Goal: Transaction & Acquisition: Purchase product/service

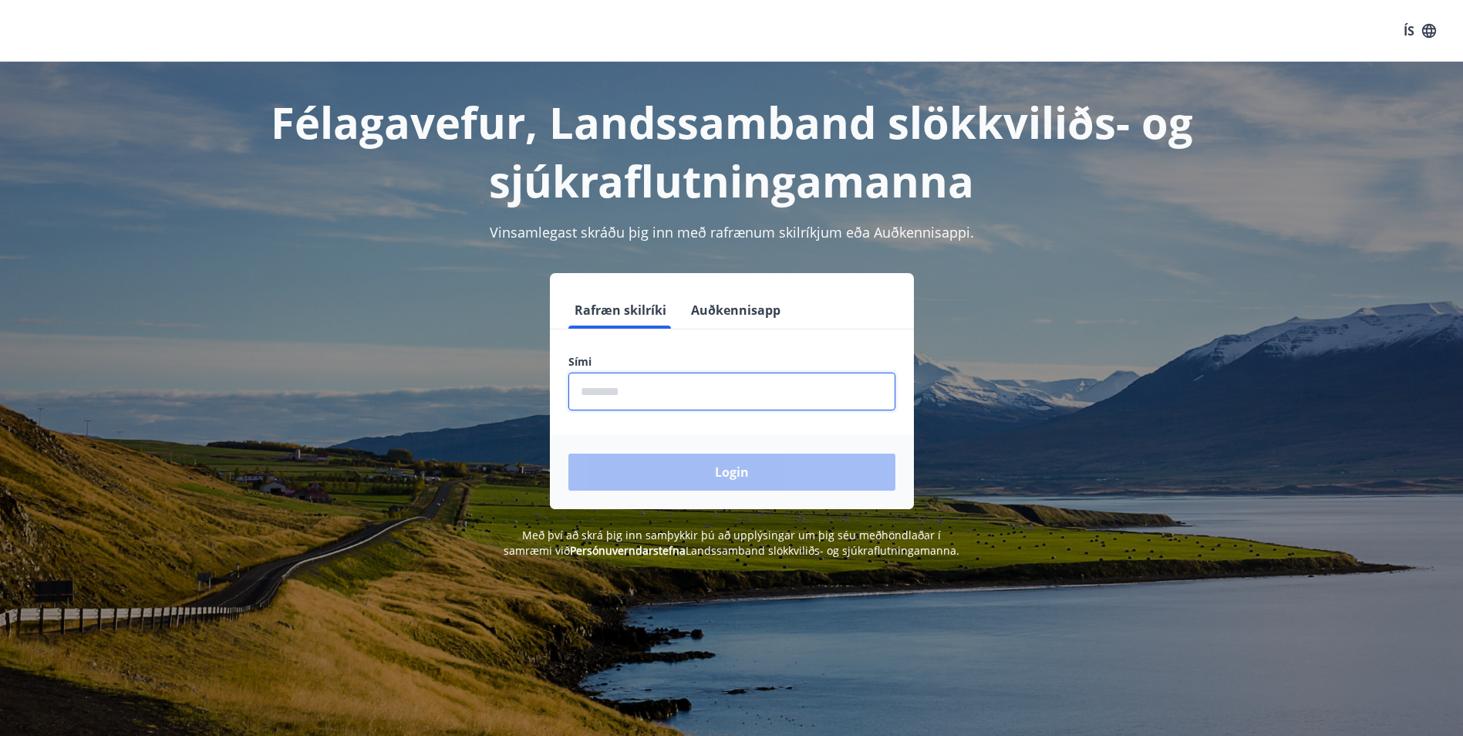
drag, startPoint x: 577, startPoint y: 387, endPoint x: 568, endPoint y: 386, distance: 8.6
click at [577, 387] on input "phone" at bounding box center [731, 391] width 327 height 38
type input "********"
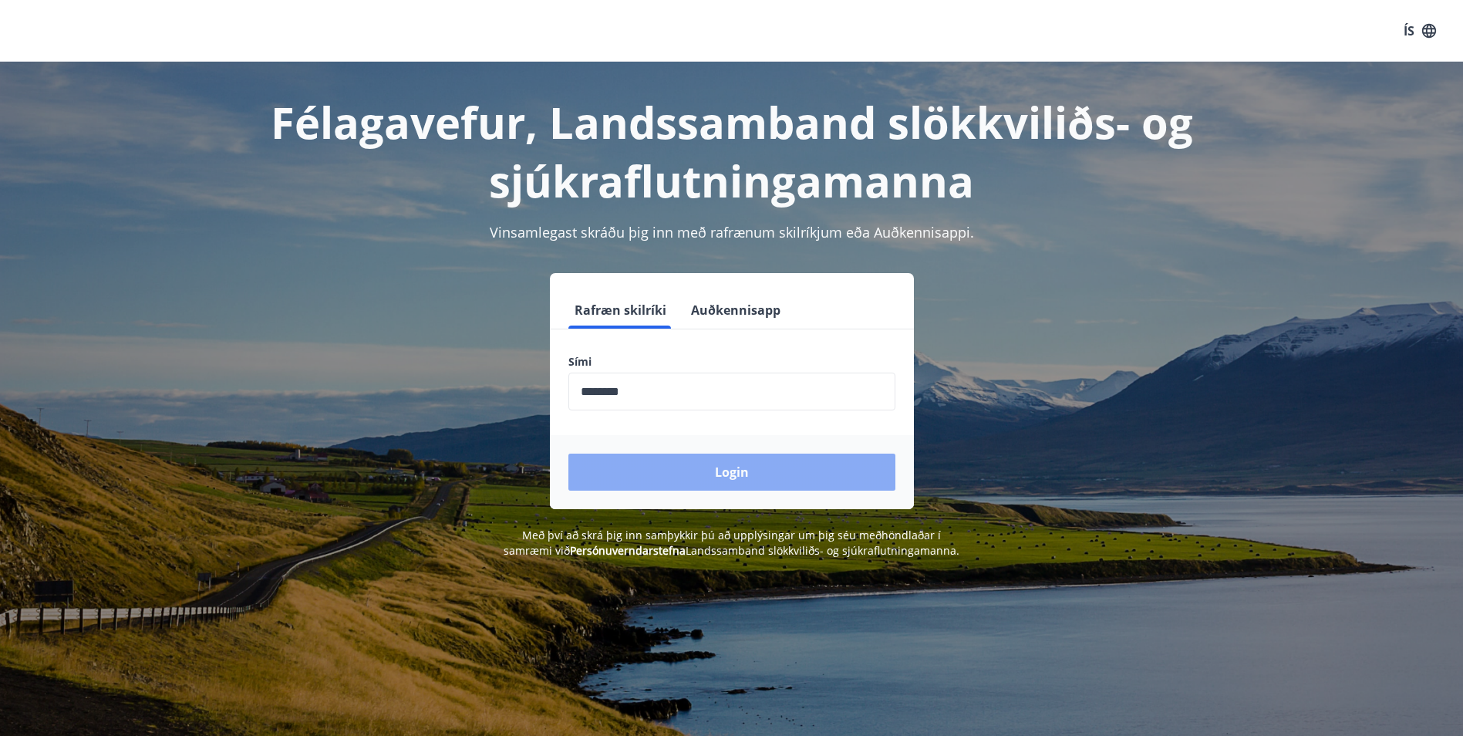
click at [659, 473] on button "Login" at bounding box center [731, 471] width 327 height 37
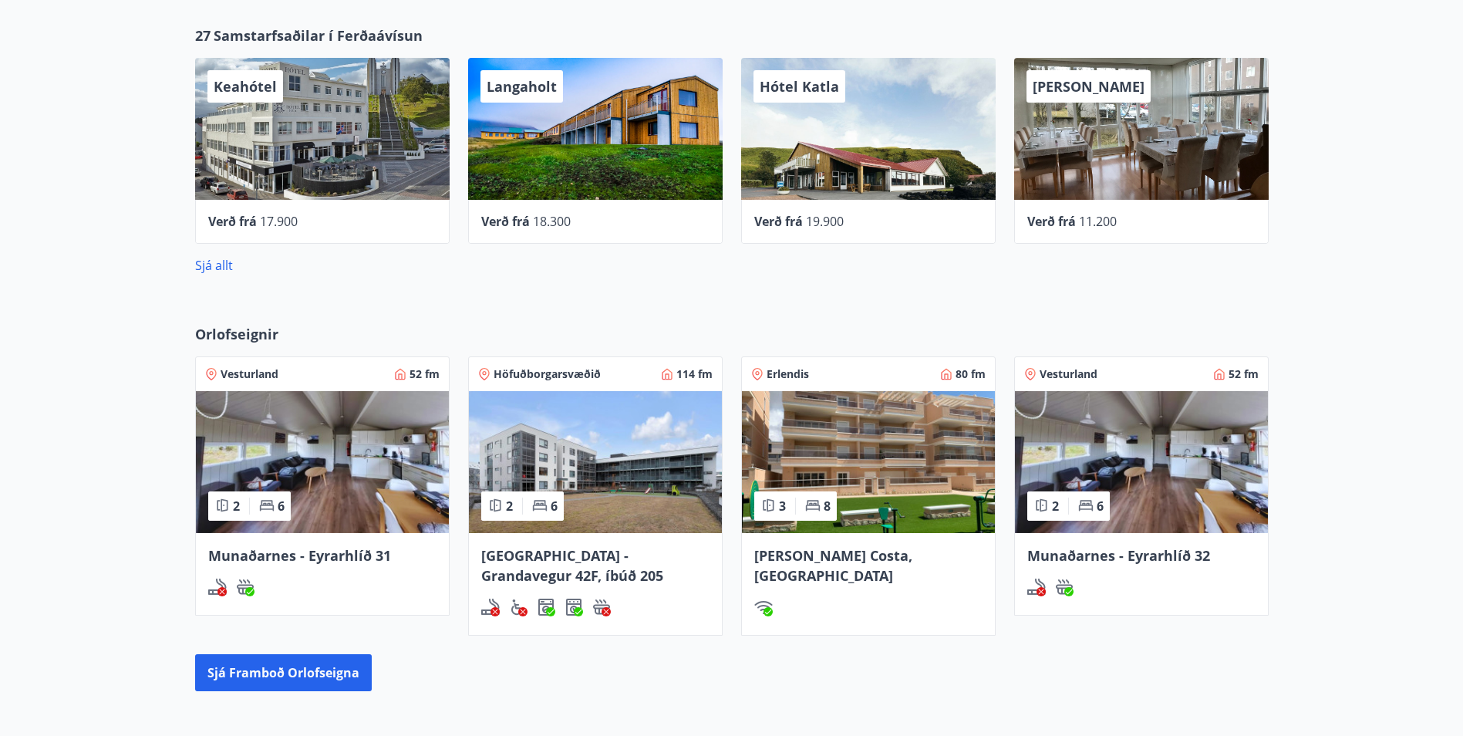
scroll to position [694, 0]
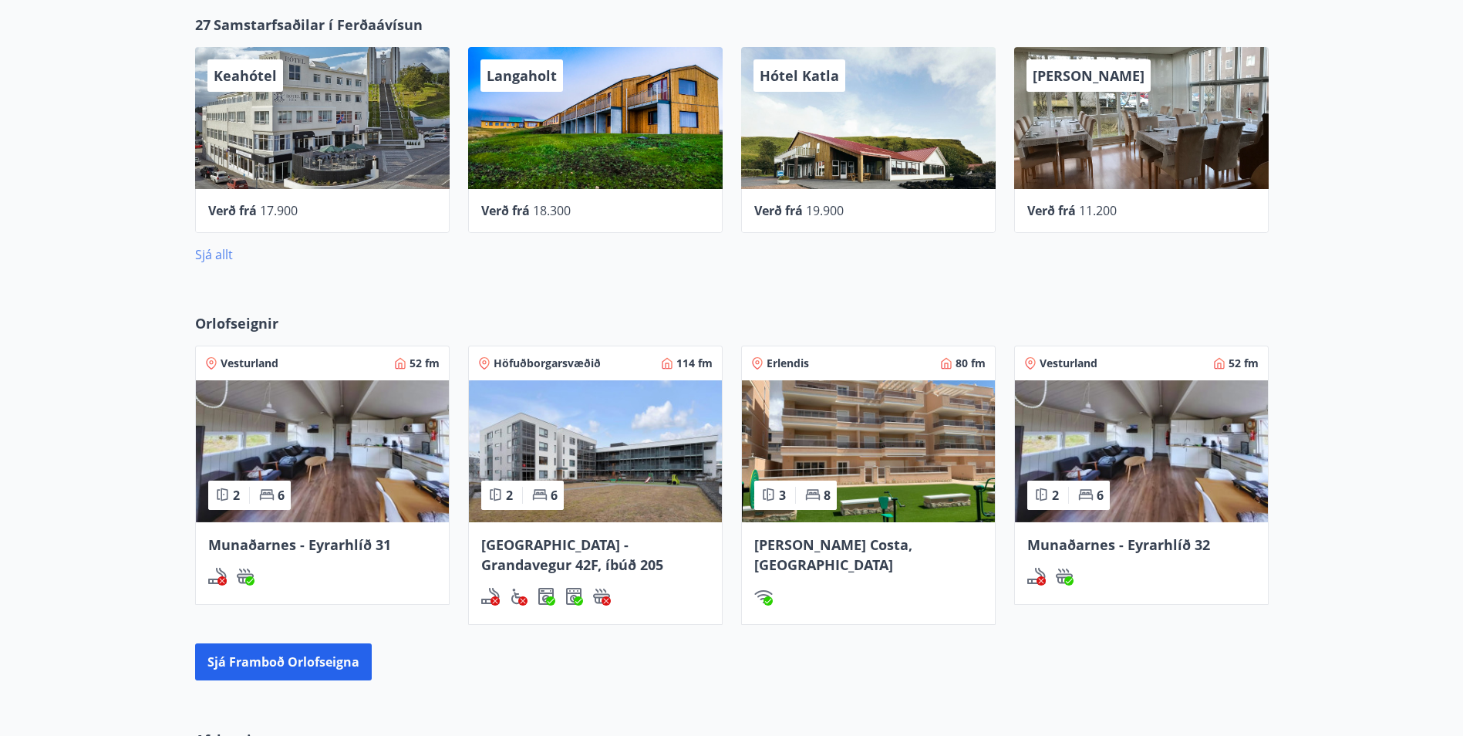
click at [204, 256] on link "Sjá allt" at bounding box center [214, 254] width 38 height 17
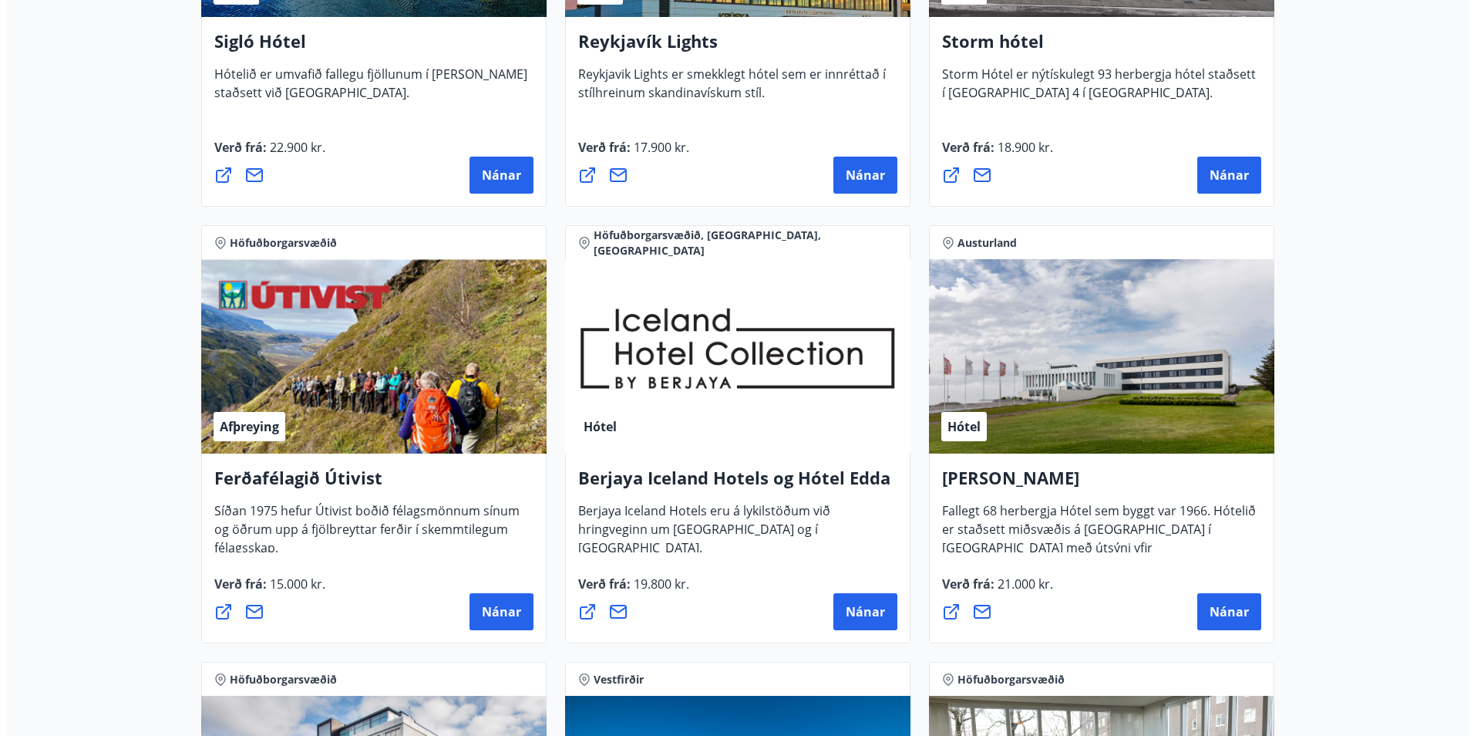
scroll to position [1388, 0]
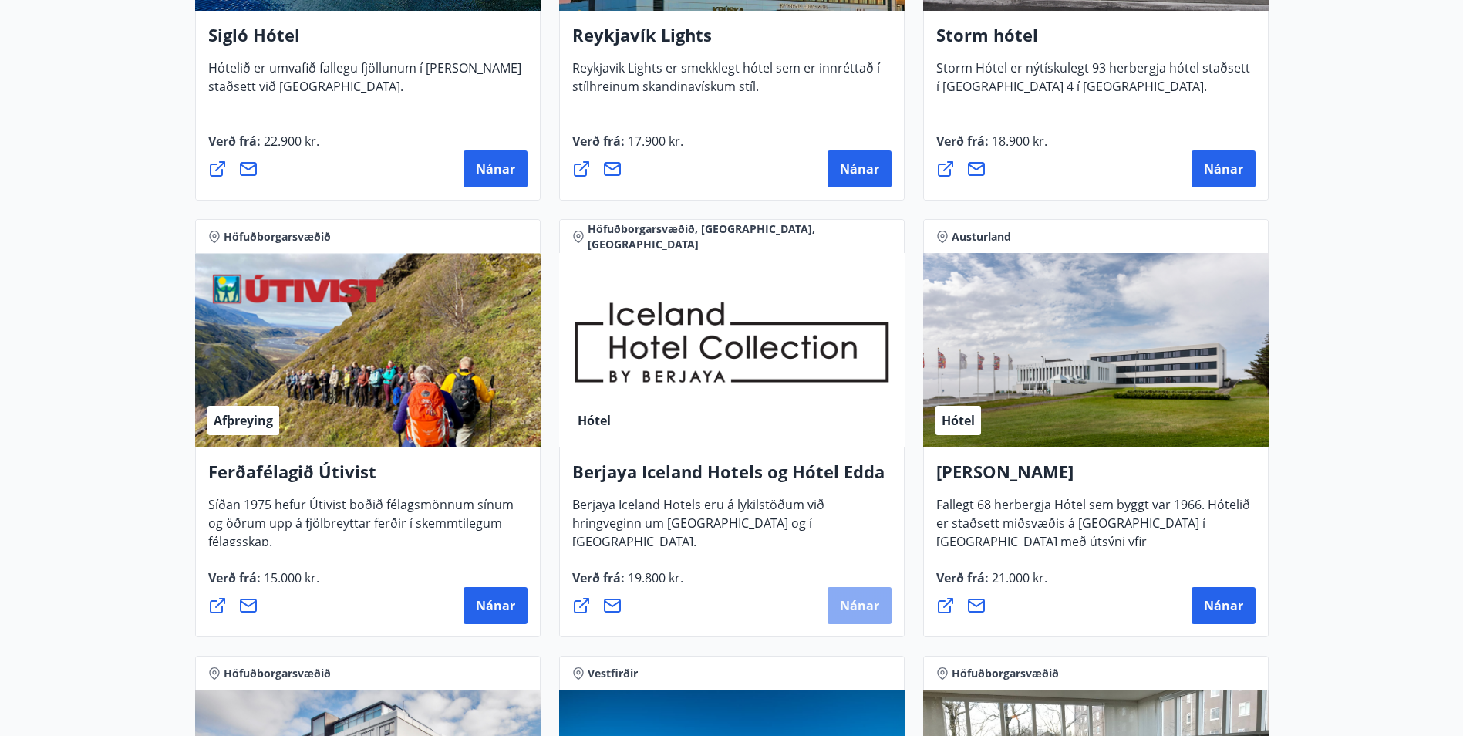
click at [850, 612] on span "Nánar" at bounding box center [859, 605] width 39 height 17
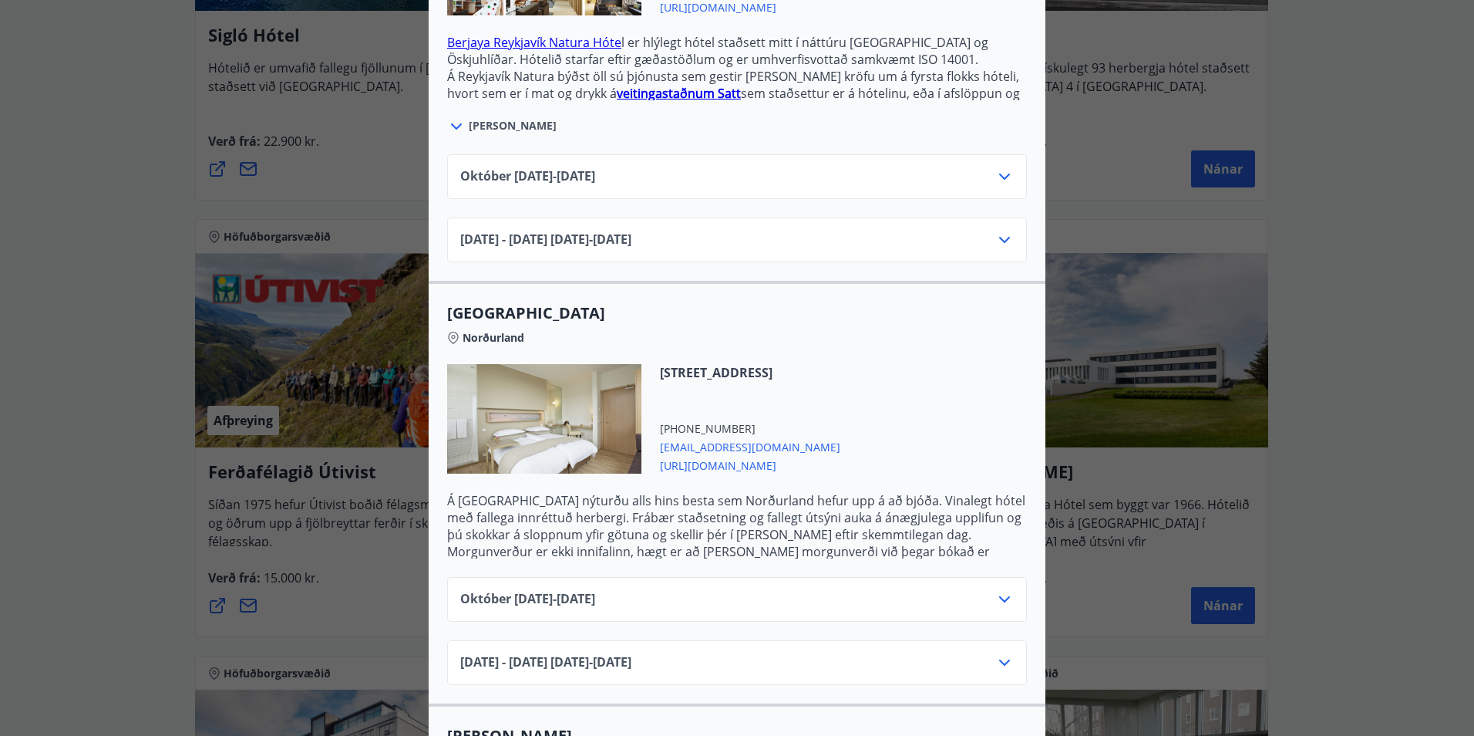
scroll to position [617, 0]
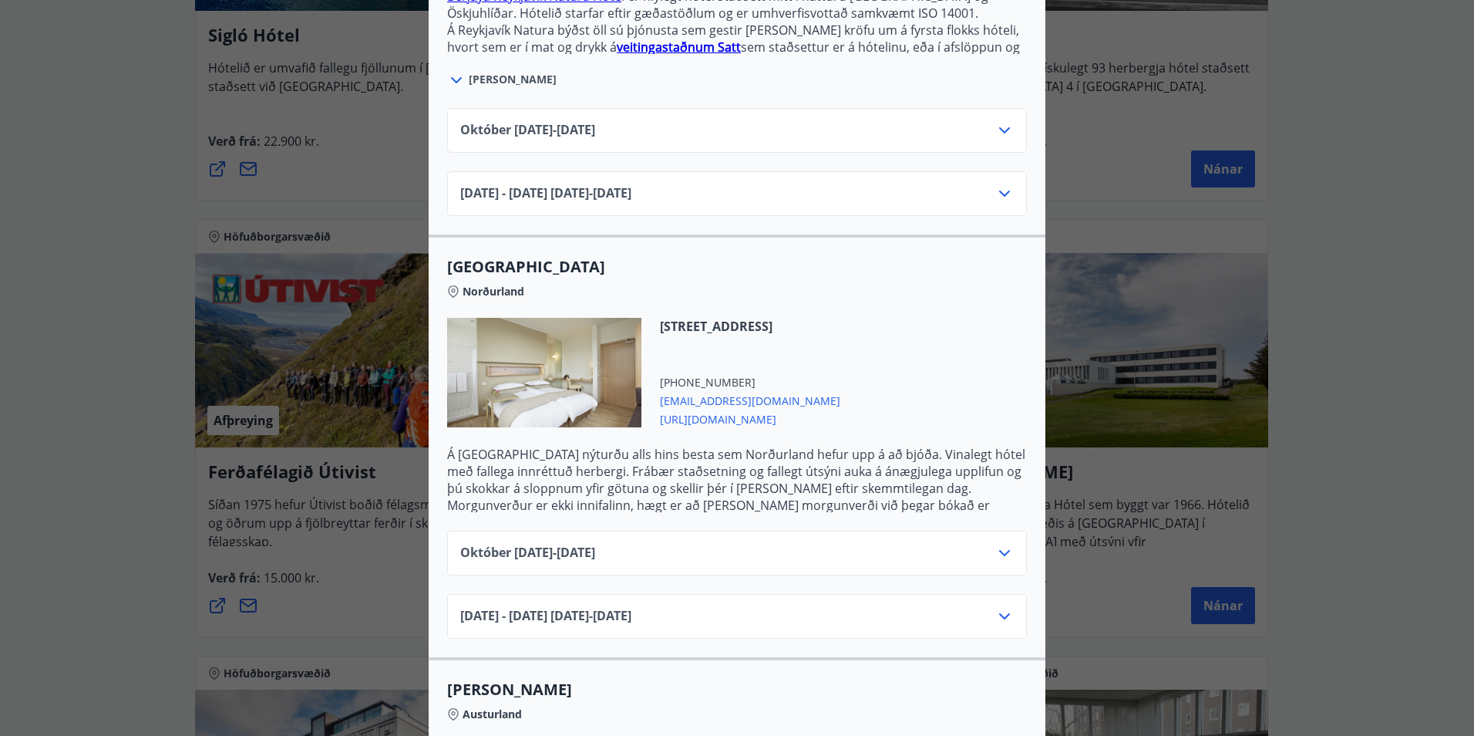
click at [995, 544] on icon at bounding box center [1004, 553] width 19 height 19
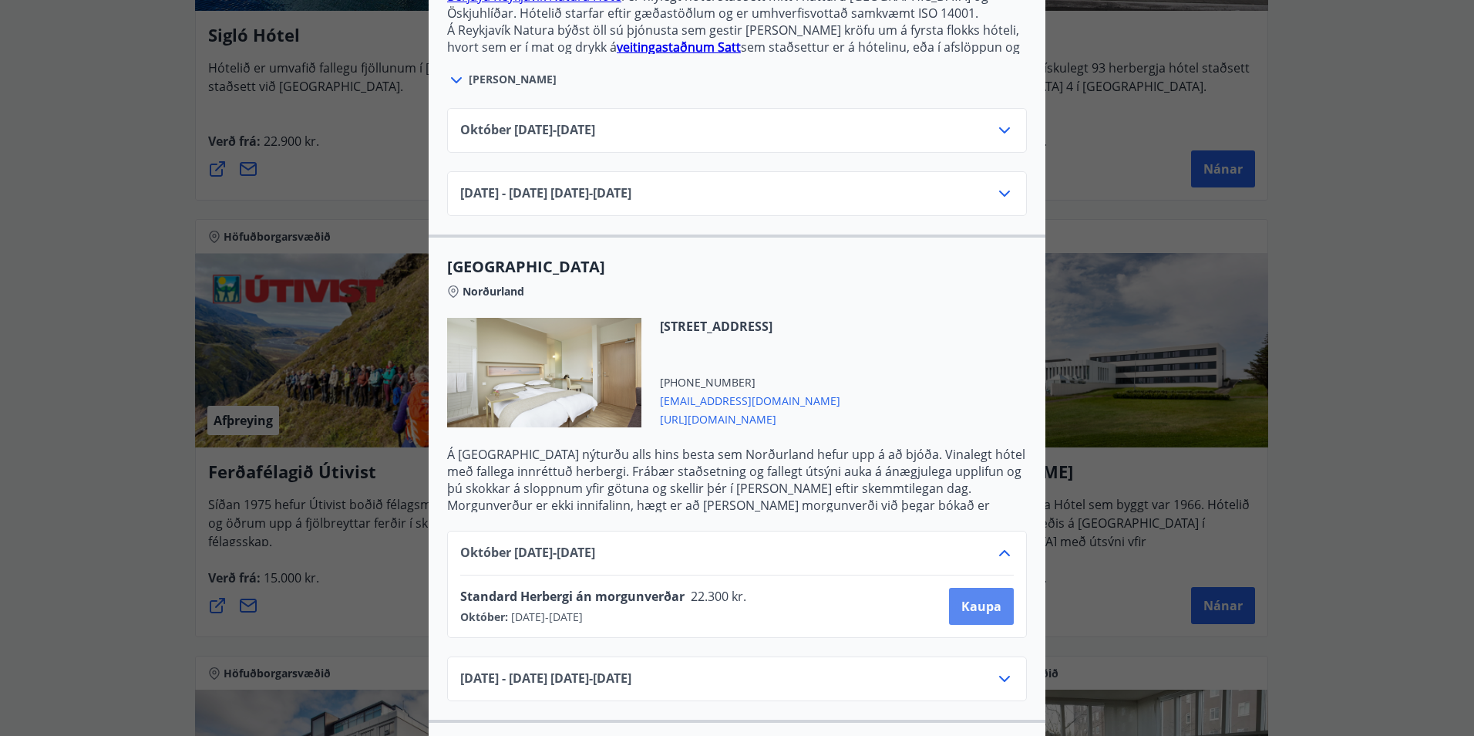
click at [977, 598] on span "Kaupa" at bounding box center [981, 606] width 40 height 17
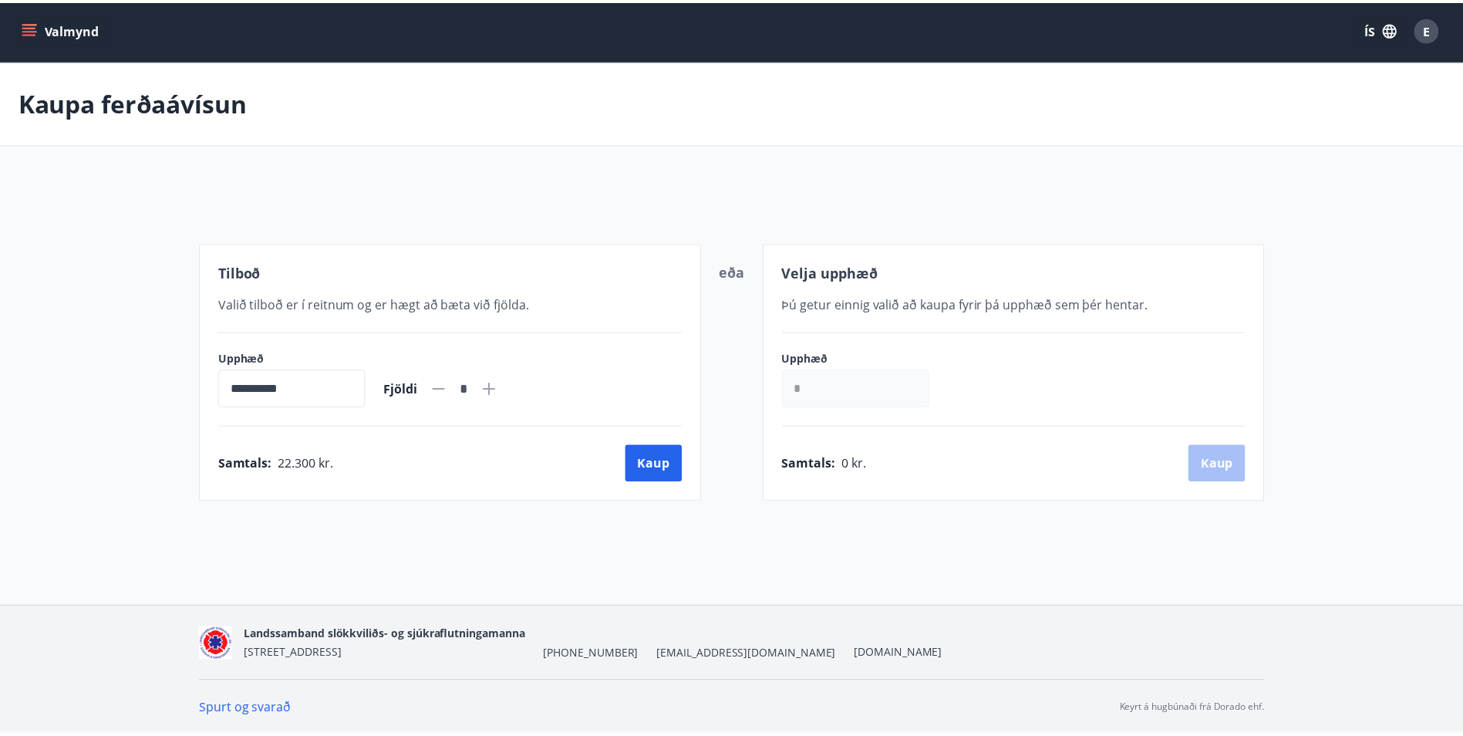
scroll to position [2, 0]
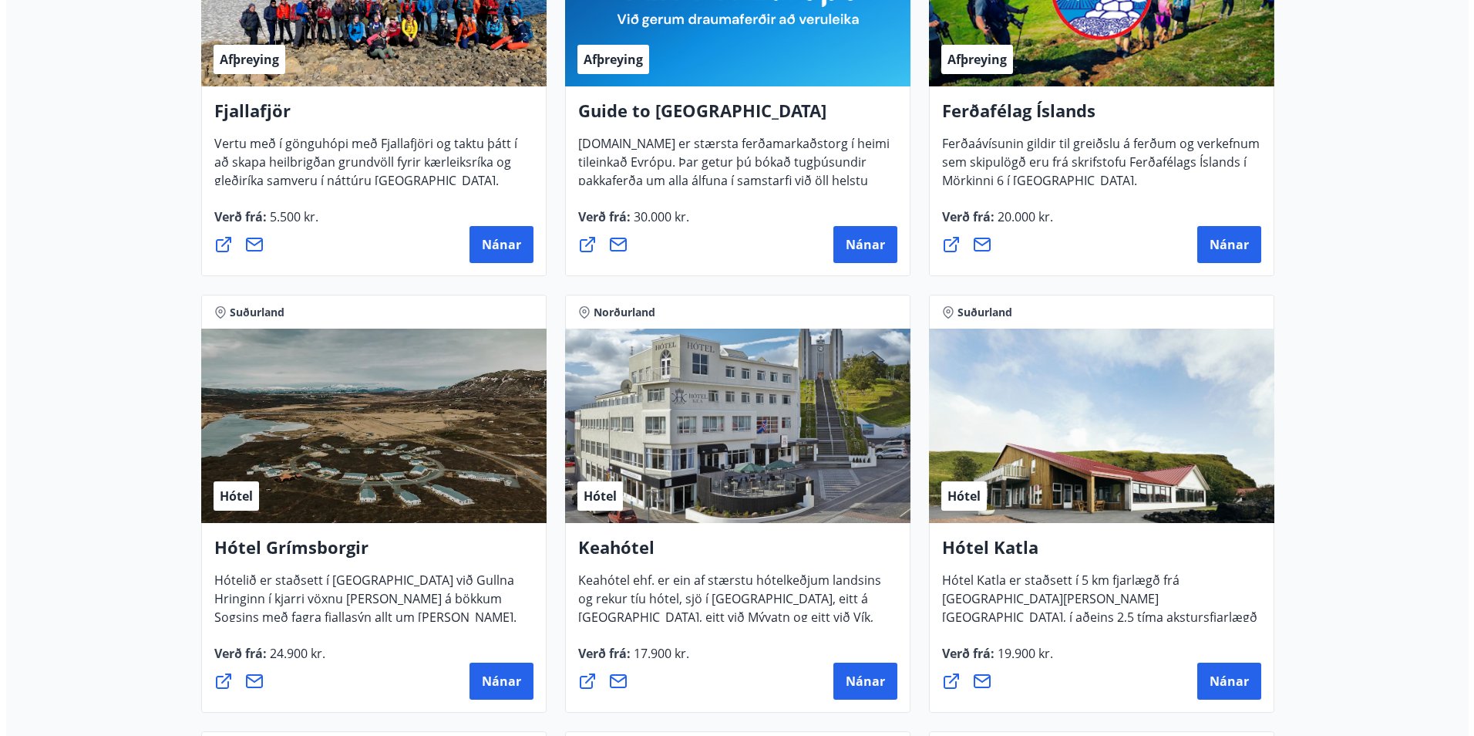
scroll to position [465, 0]
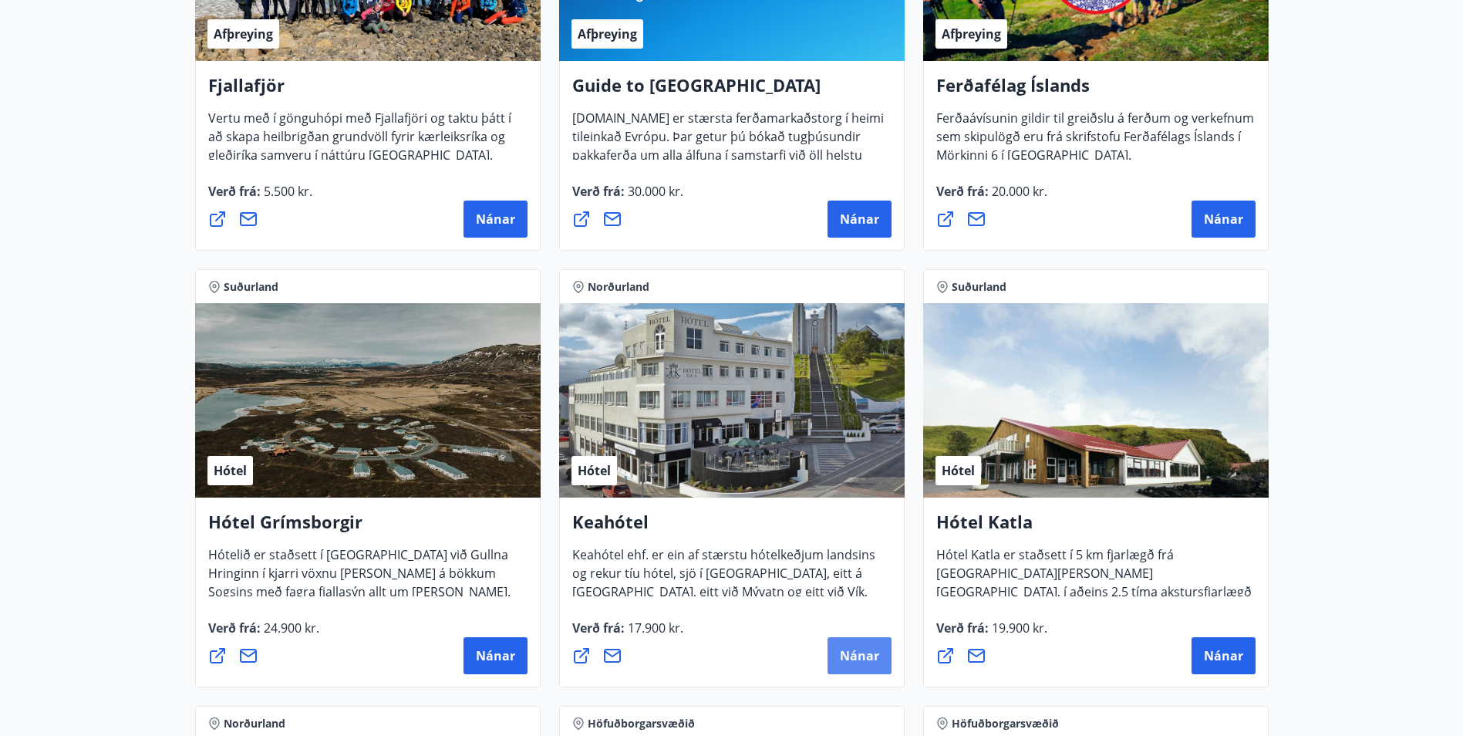
click at [854, 657] on span "Nánar" at bounding box center [859, 655] width 39 height 17
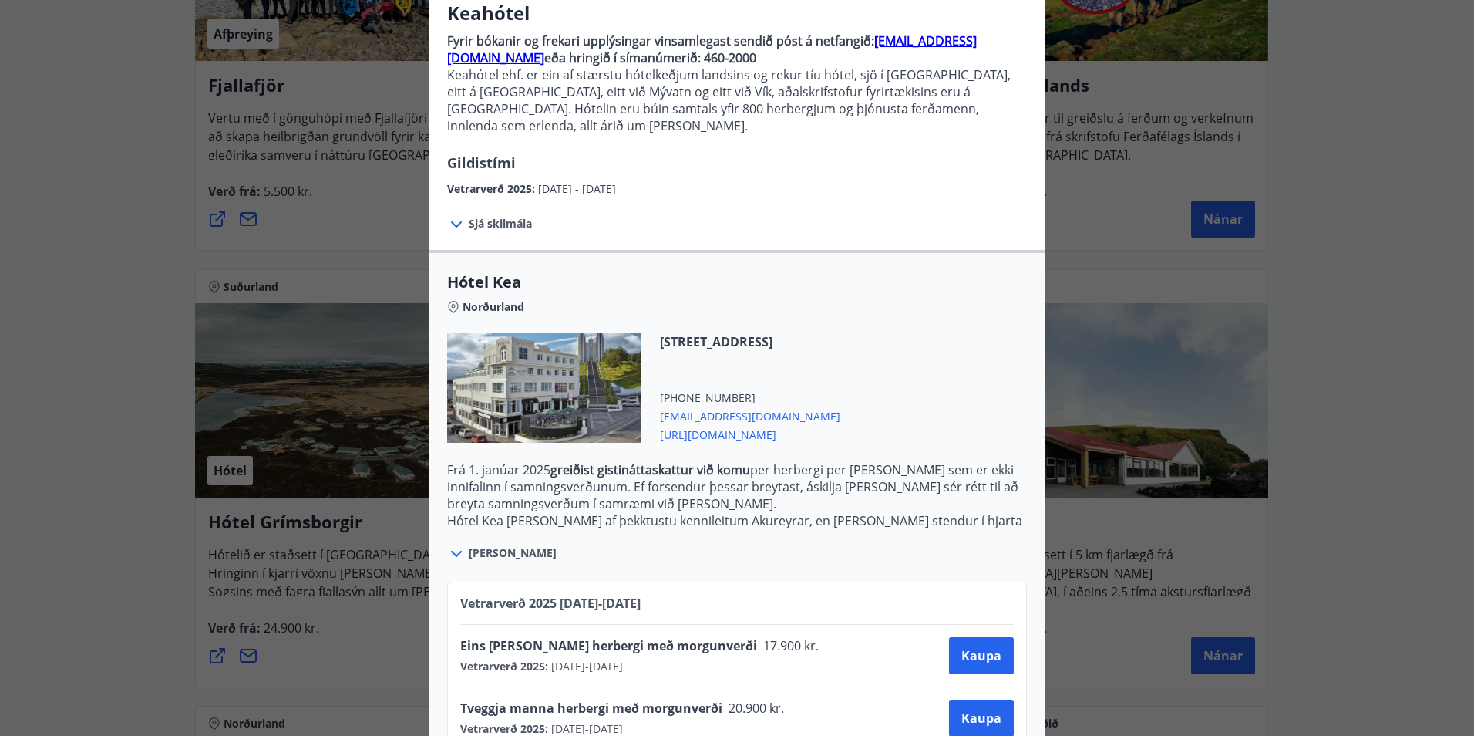
scroll to position [163, 0]
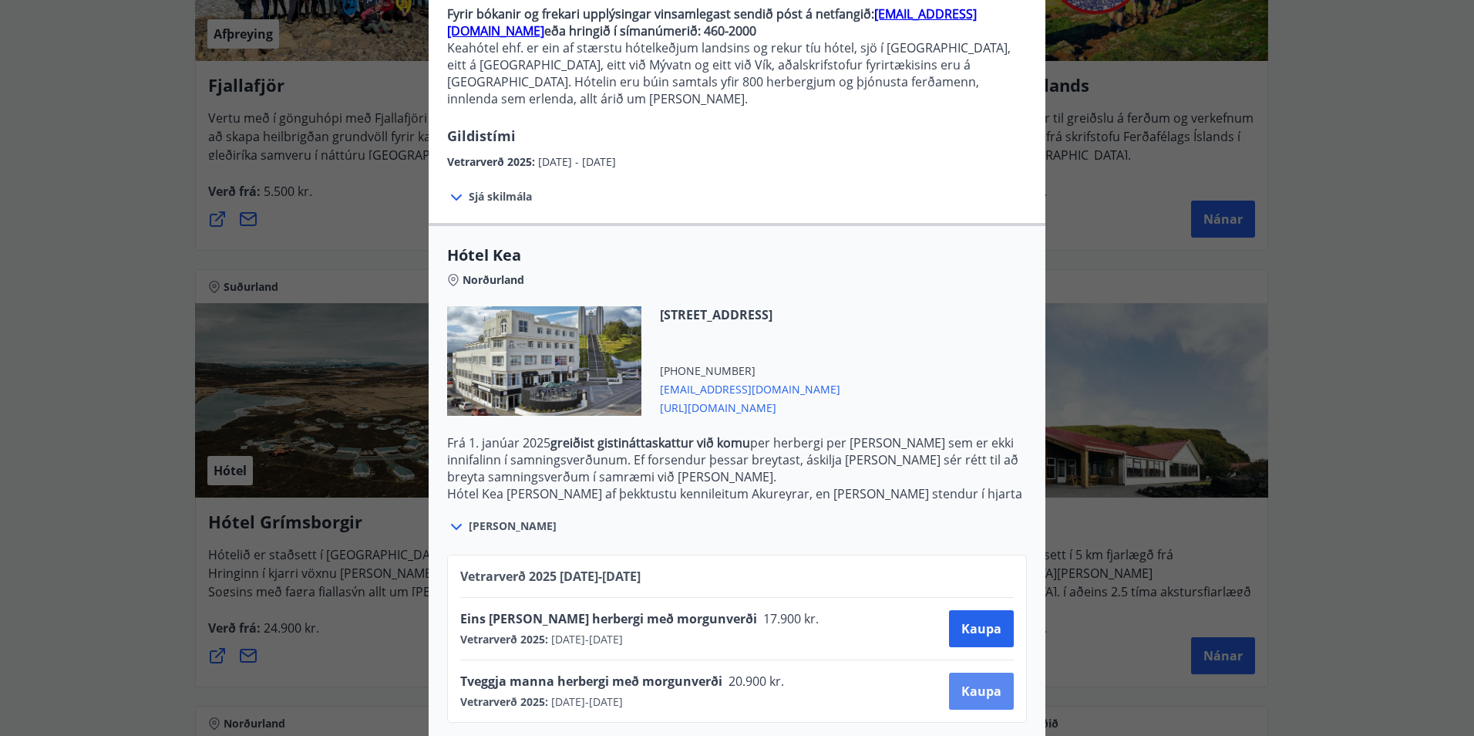
click at [979, 682] on span "Kaupa" at bounding box center [981, 690] width 40 height 17
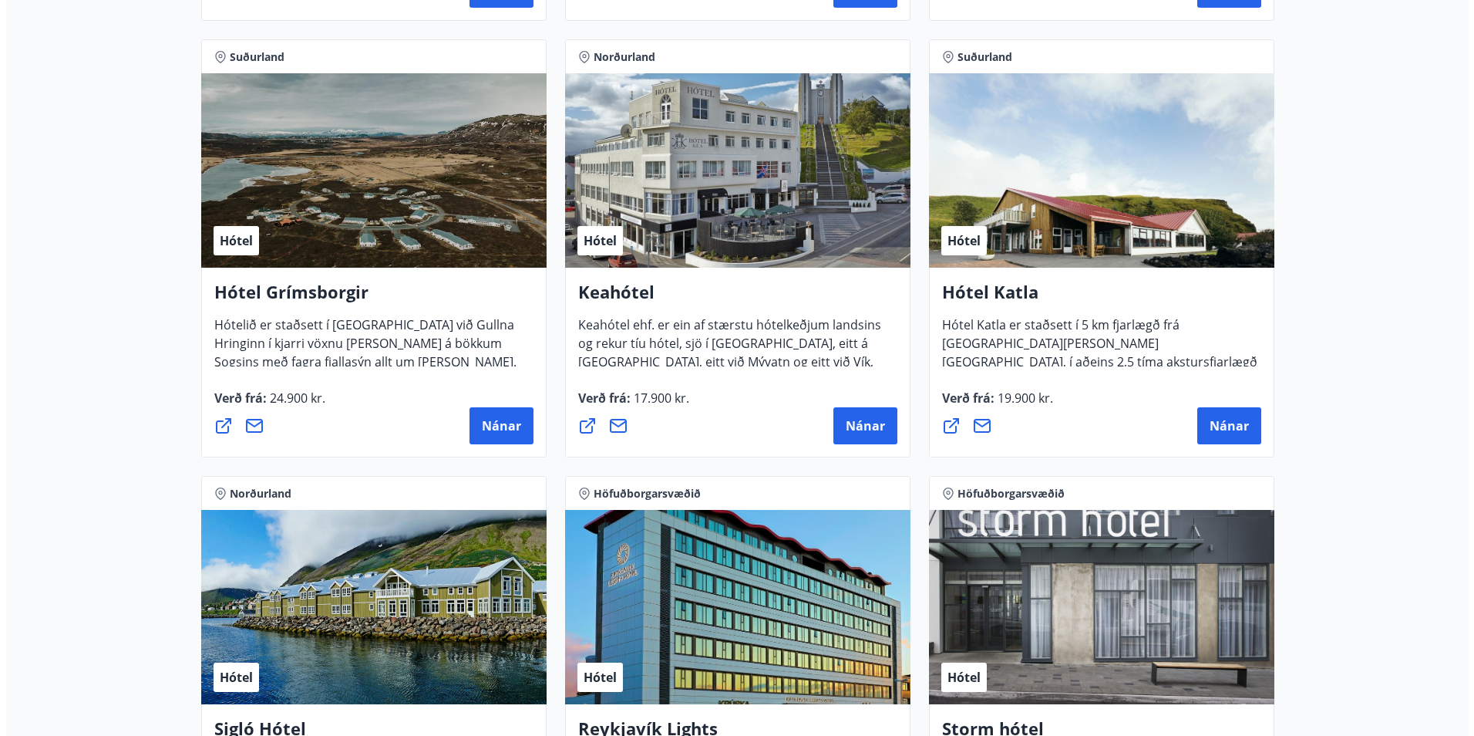
scroll to position [696, 0]
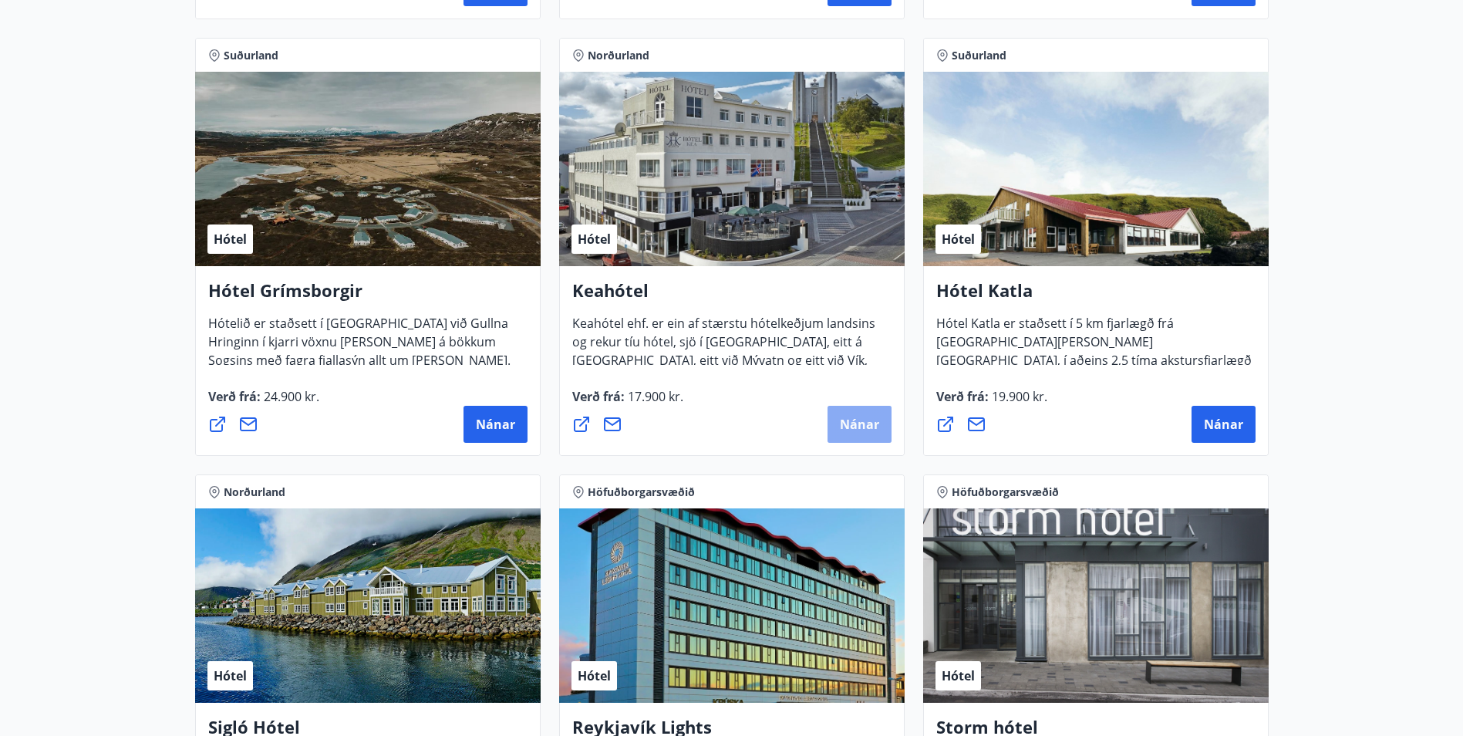
click at [831, 419] on button "Nánar" at bounding box center [859, 424] width 64 height 37
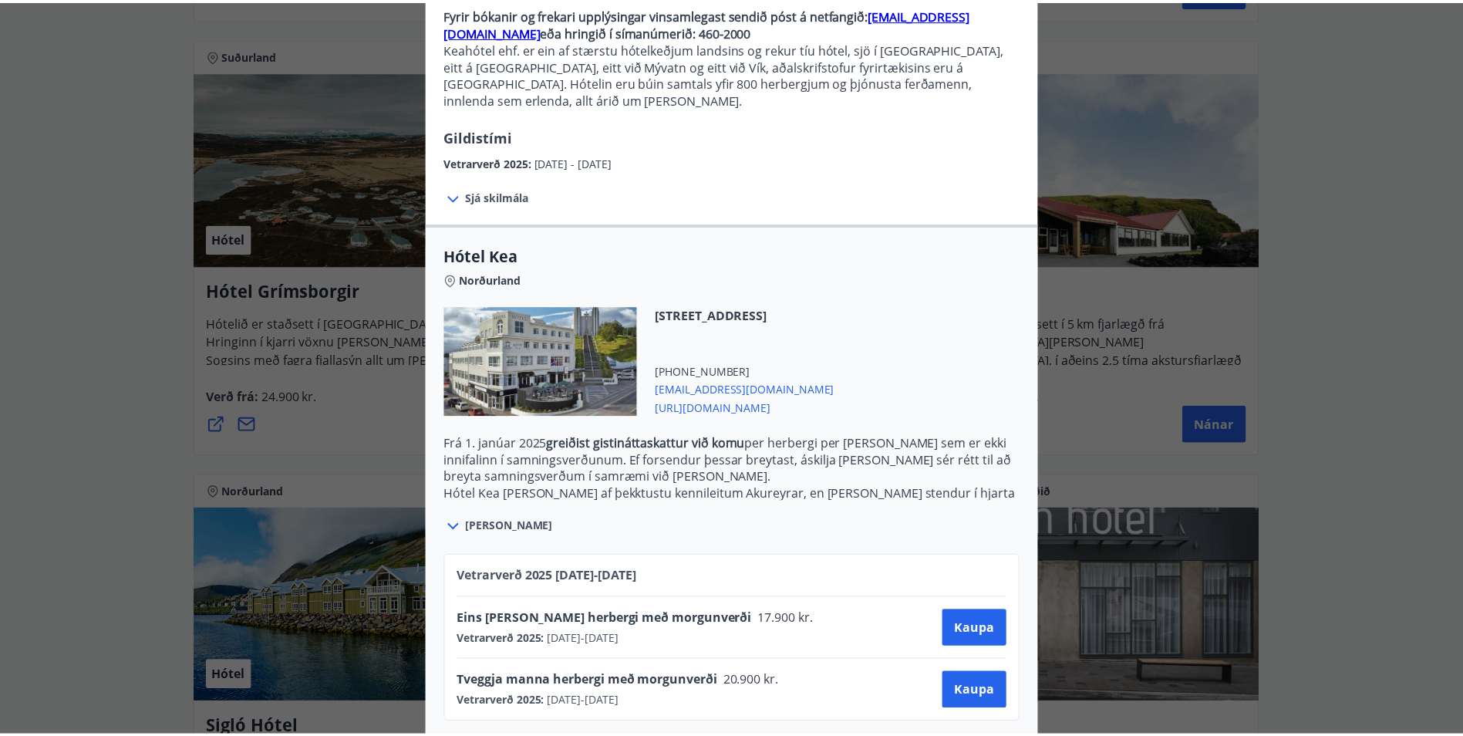
scroll to position [86, 0]
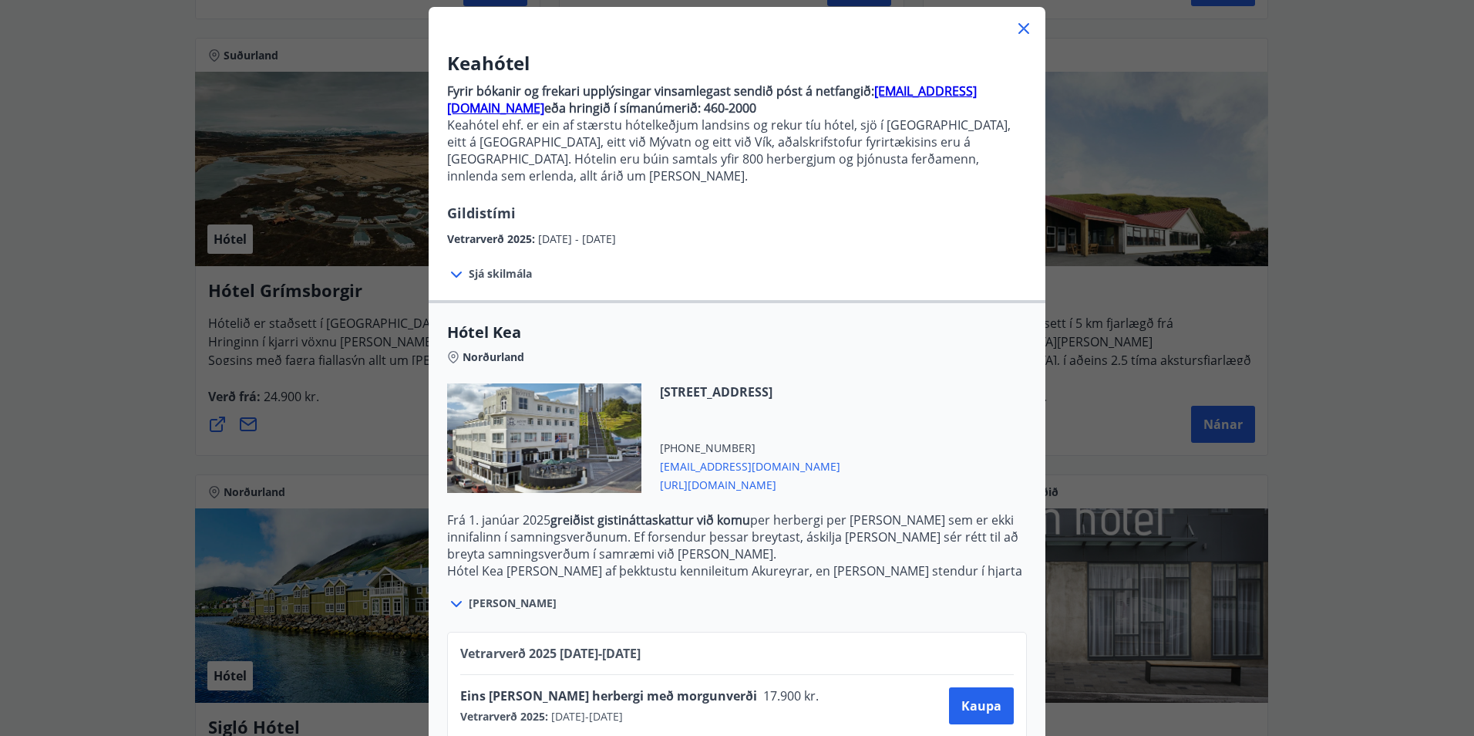
click at [1019, 30] on icon at bounding box center [1024, 28] width 11 height 11
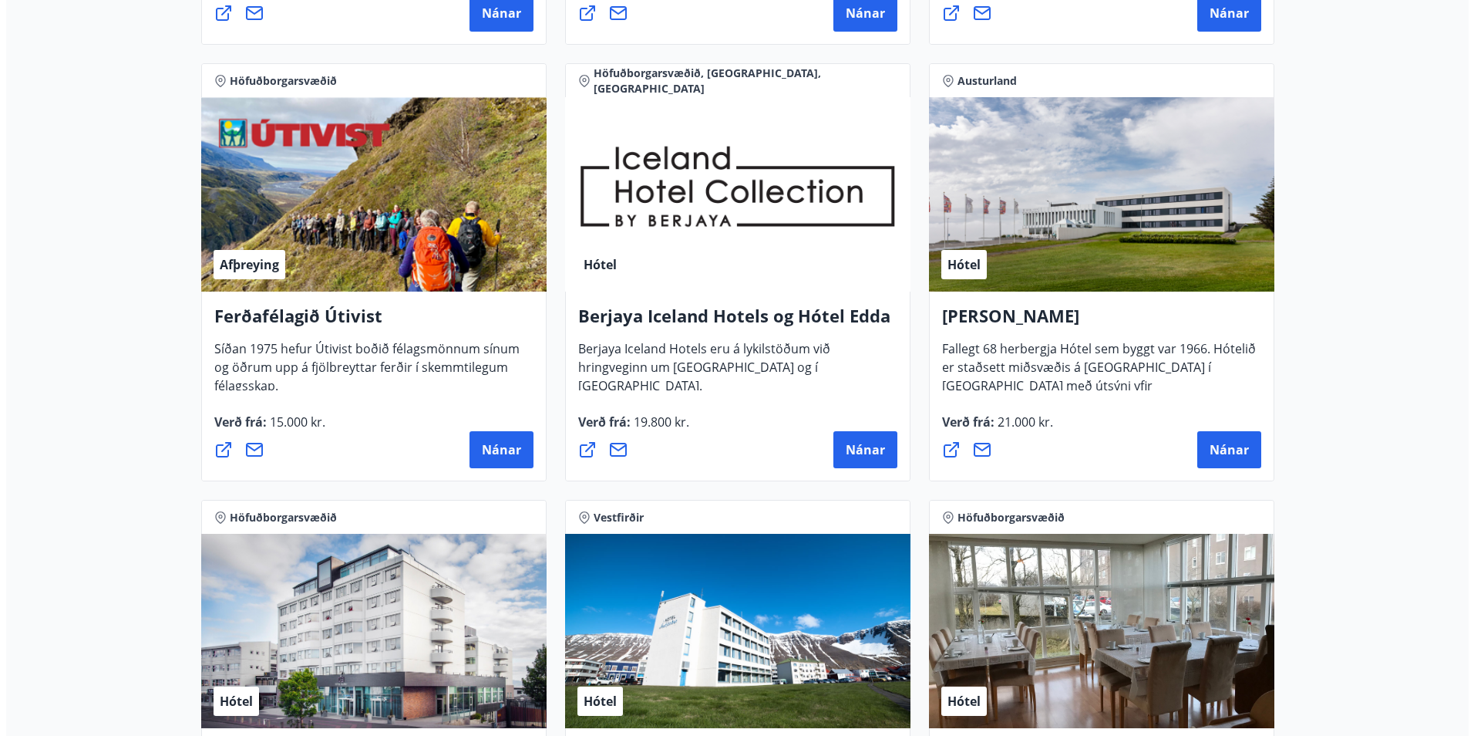
scroll to position [1544, 0]
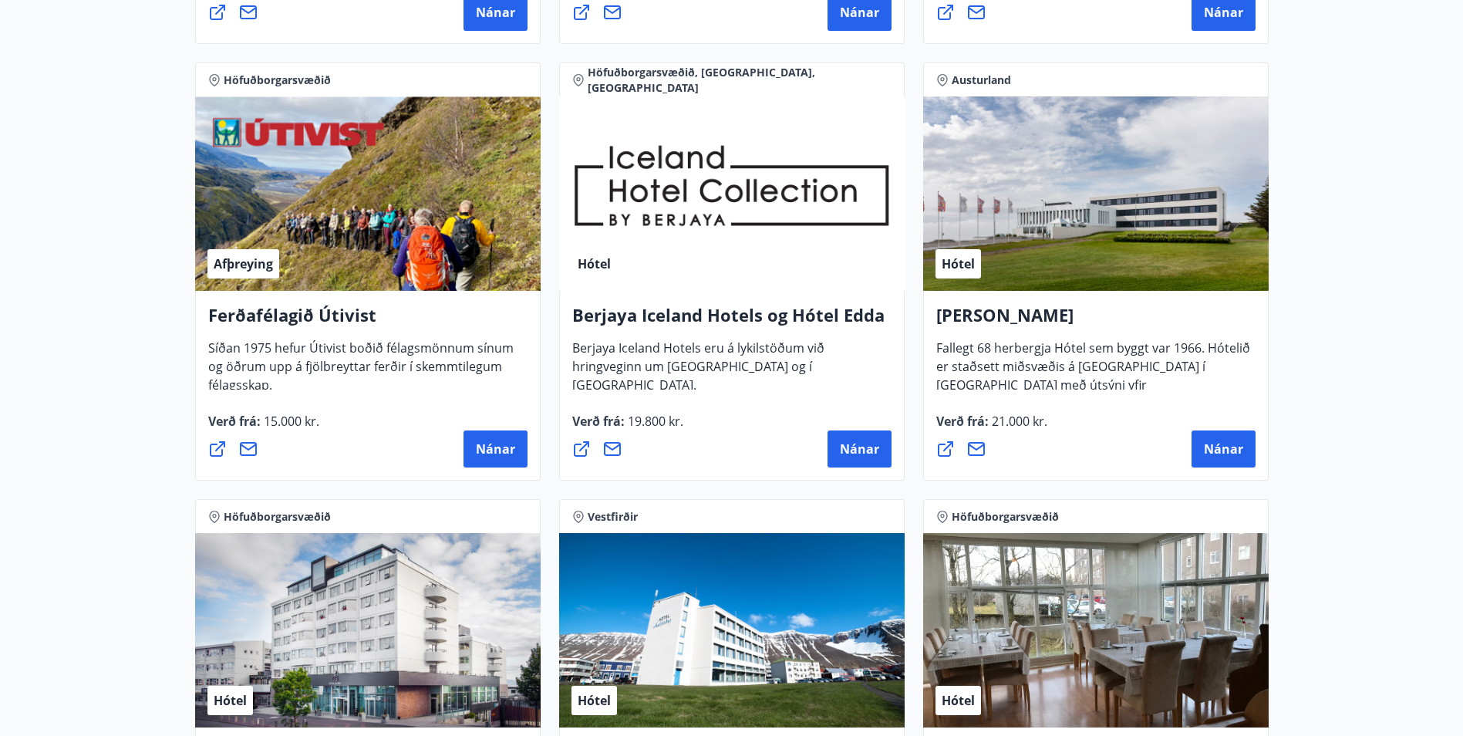
click at [612, 448] on icon at bounding box center [612, 448] width 19 height 19
click at [868, 139] on div "Hótel" at bounding box center [731, 193] width 345 height 194
click at [867, 456] on span "Nánar" at bounding box center [859, 448] width 39 height 17
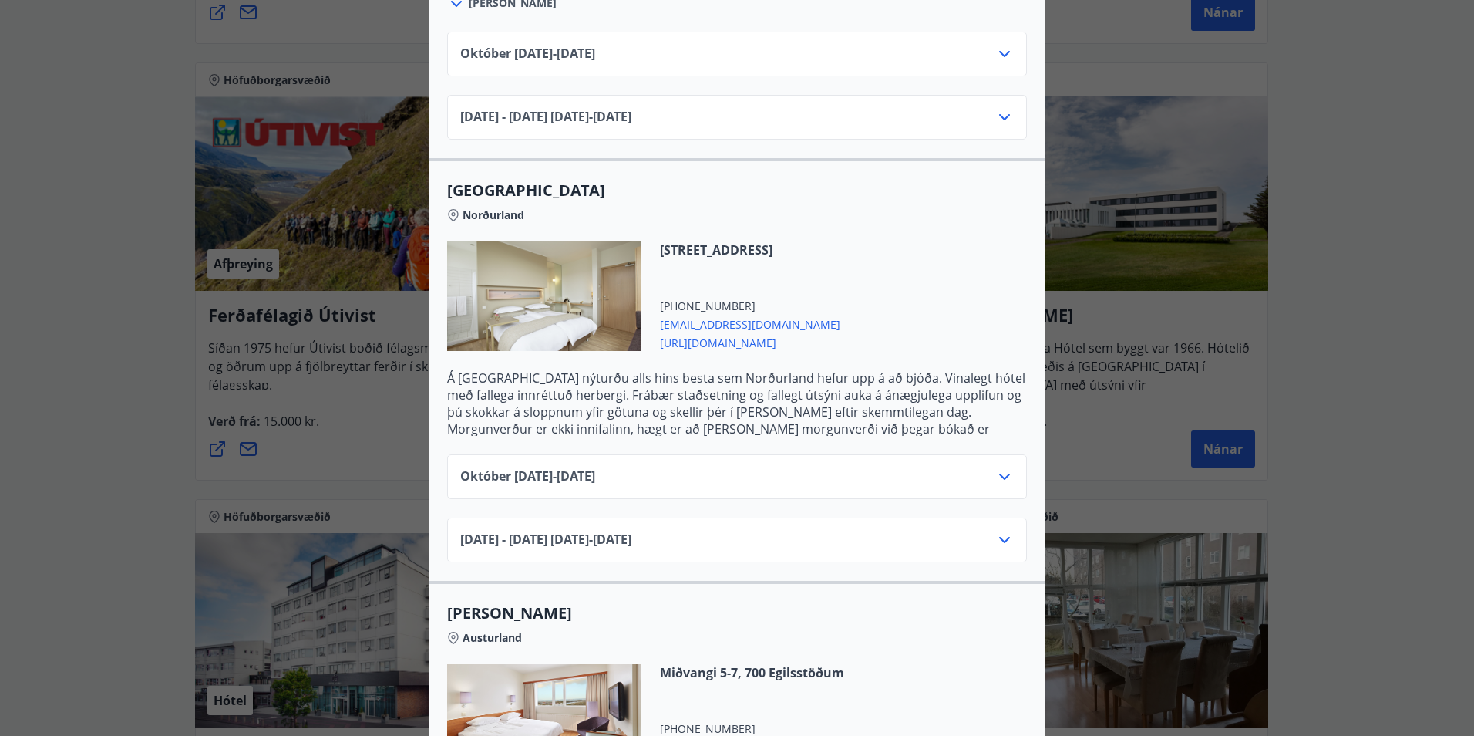
scroll to position [694, 0]
click at [1000, 530] on icon at bounding box center [1004, 539] width 19 height 19
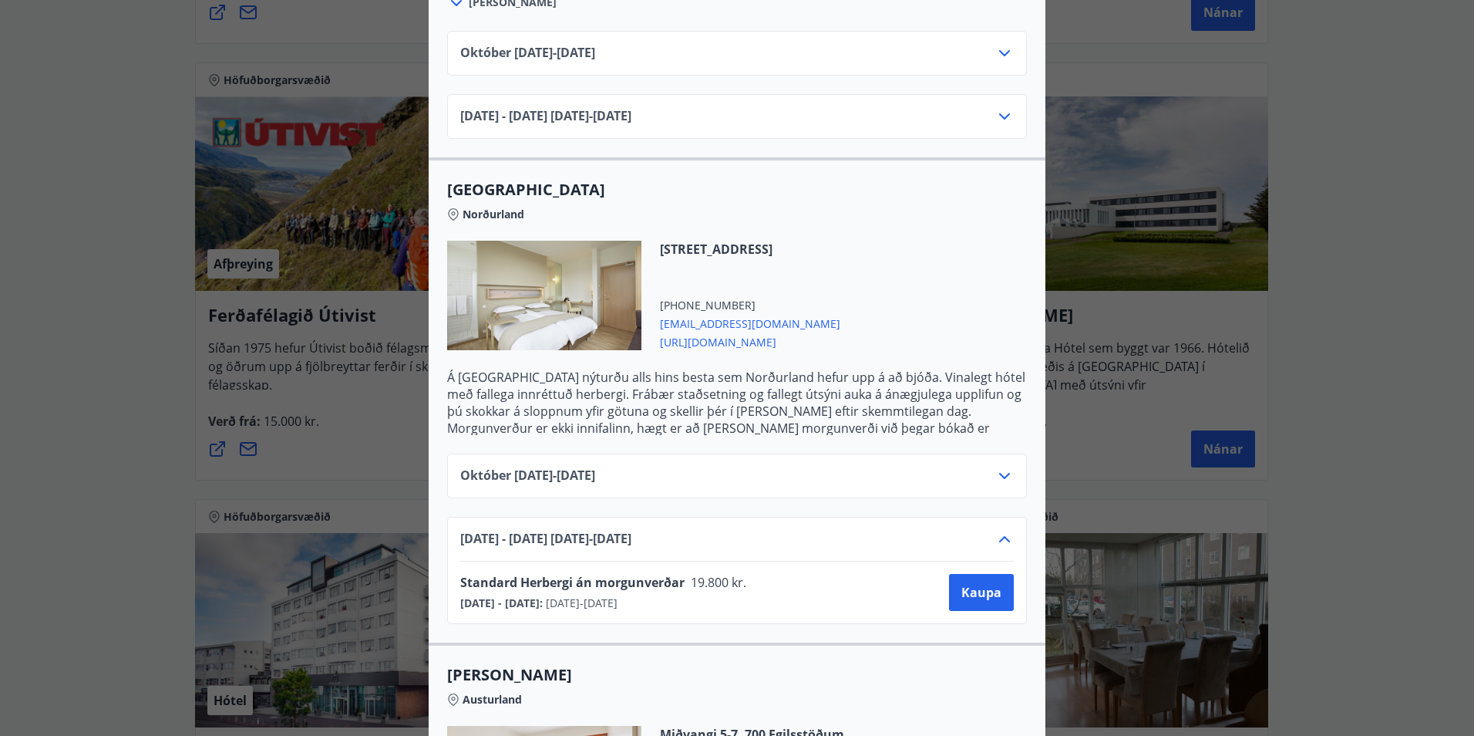
click at [1000, 530] on icon at bounding box center [1004, 539] width 19 height 19
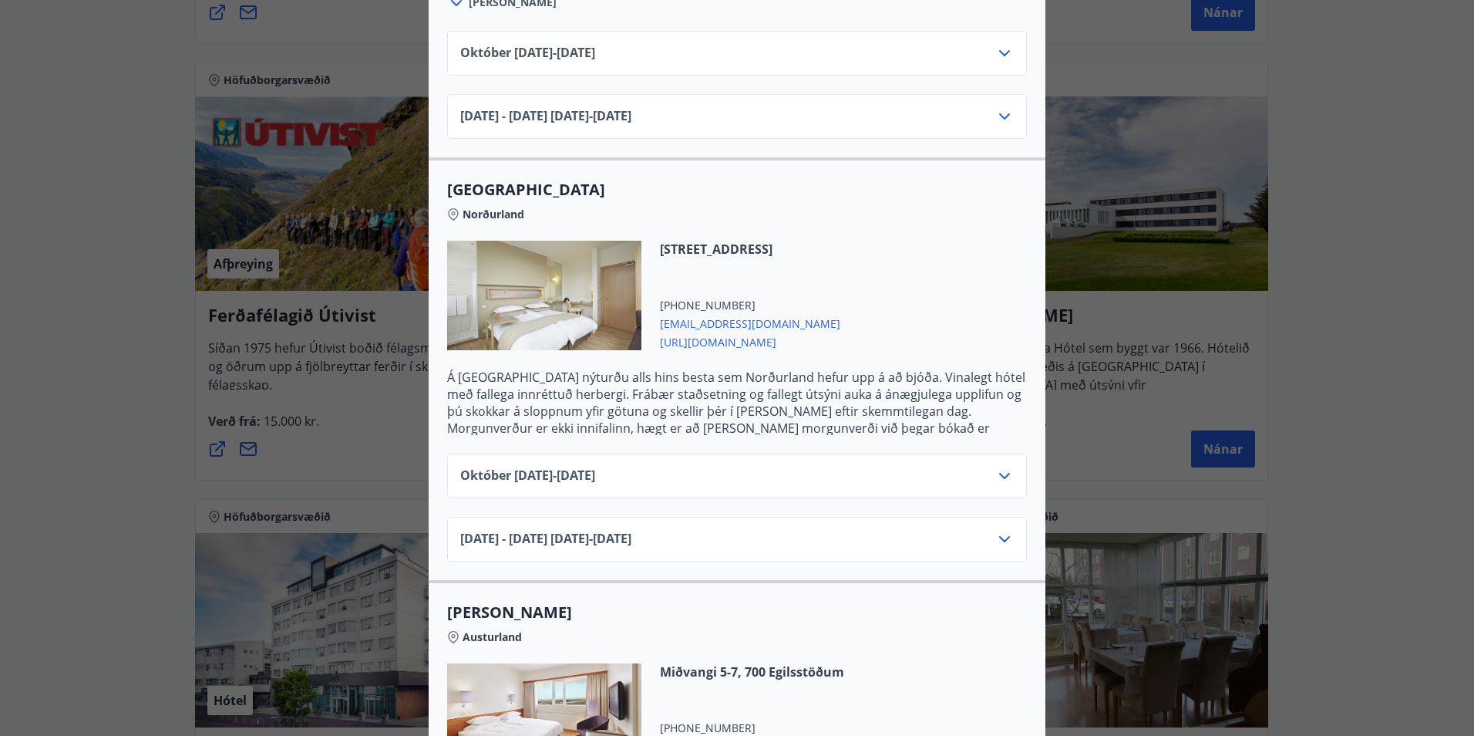
click at [995, 466] on icon at bounding box center [1004, 475] width 19 height 19
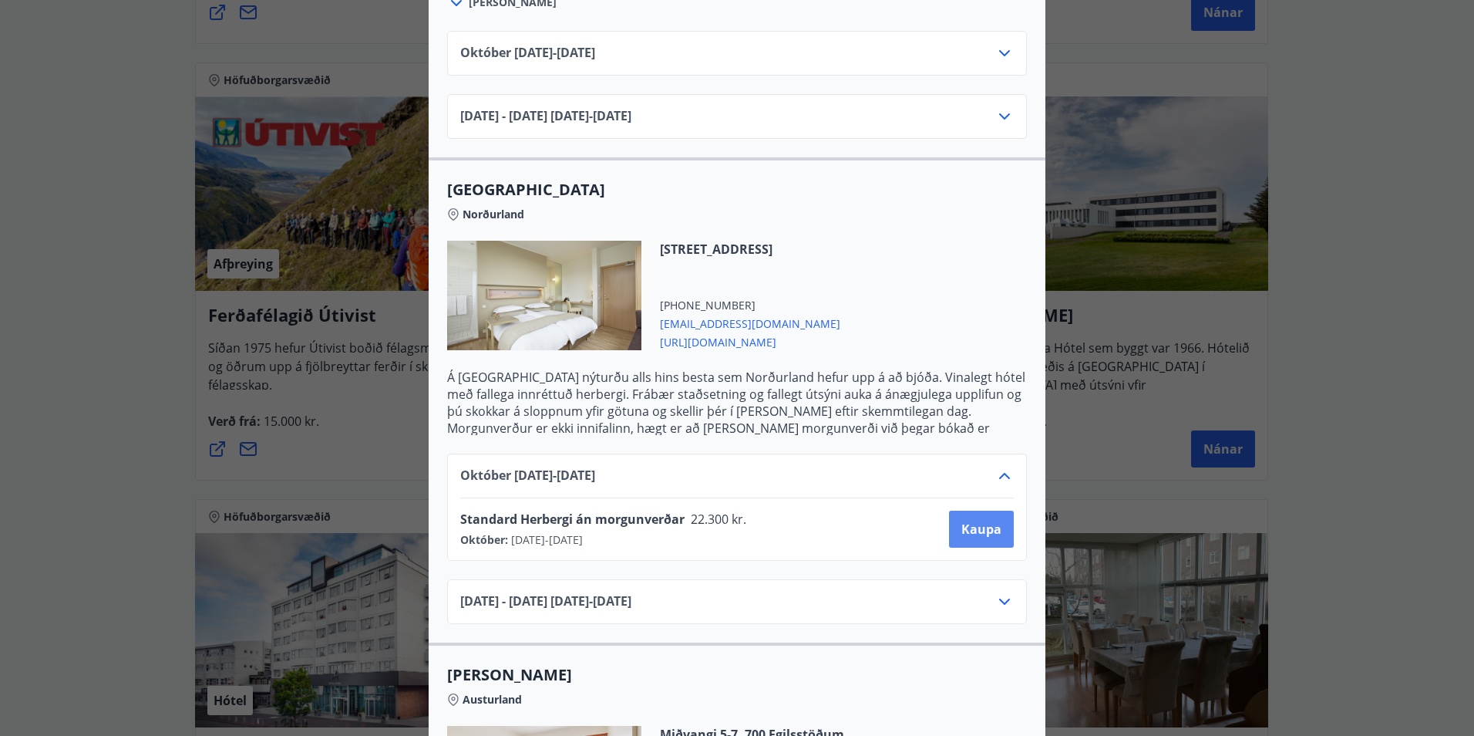
click at [988, 520] on span "Kaupa" at bounding box center [981, 528] width 40 height 17
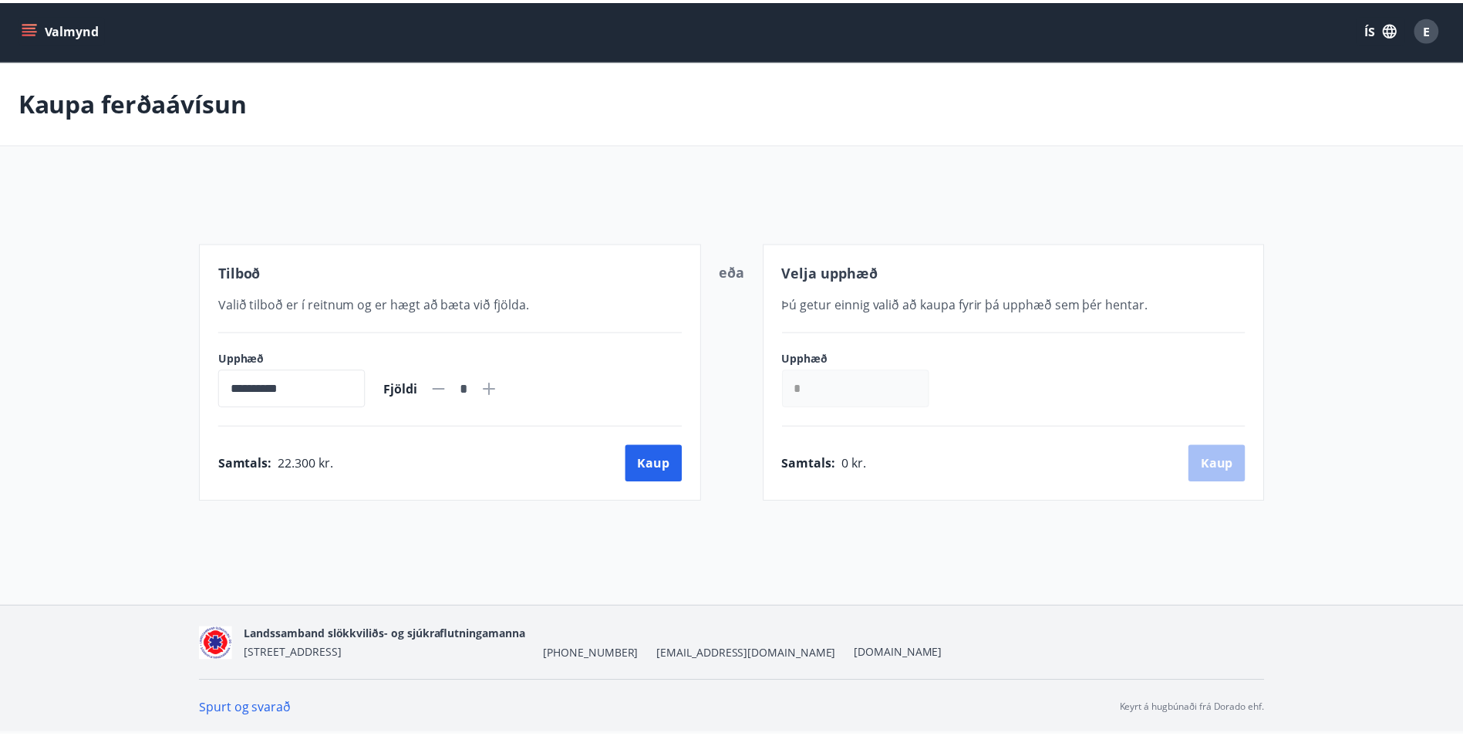
scroll to position [2, 0]
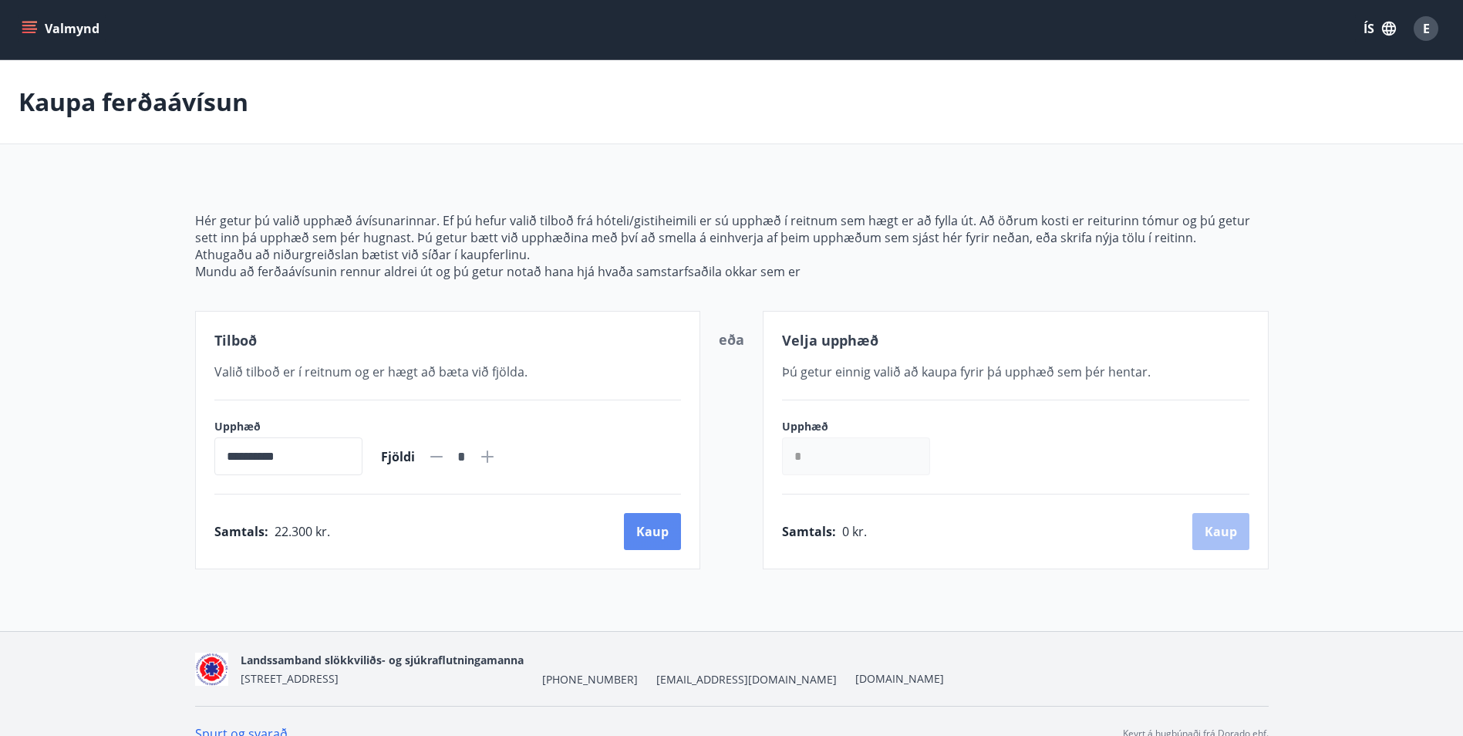
click at [655, 520] on button "Kaup" at bounding box center [652, 531] width 57 height 37
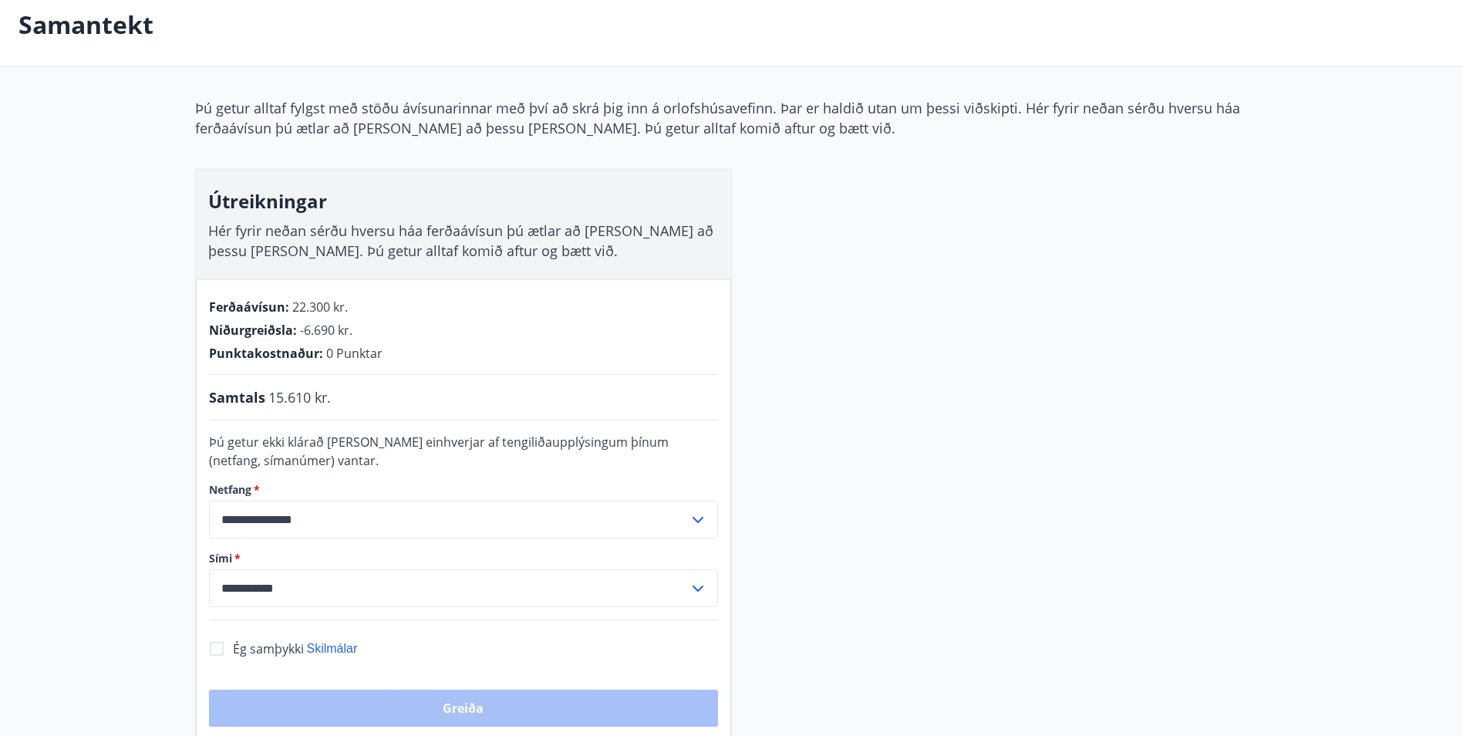
scroll to position [157, 0]
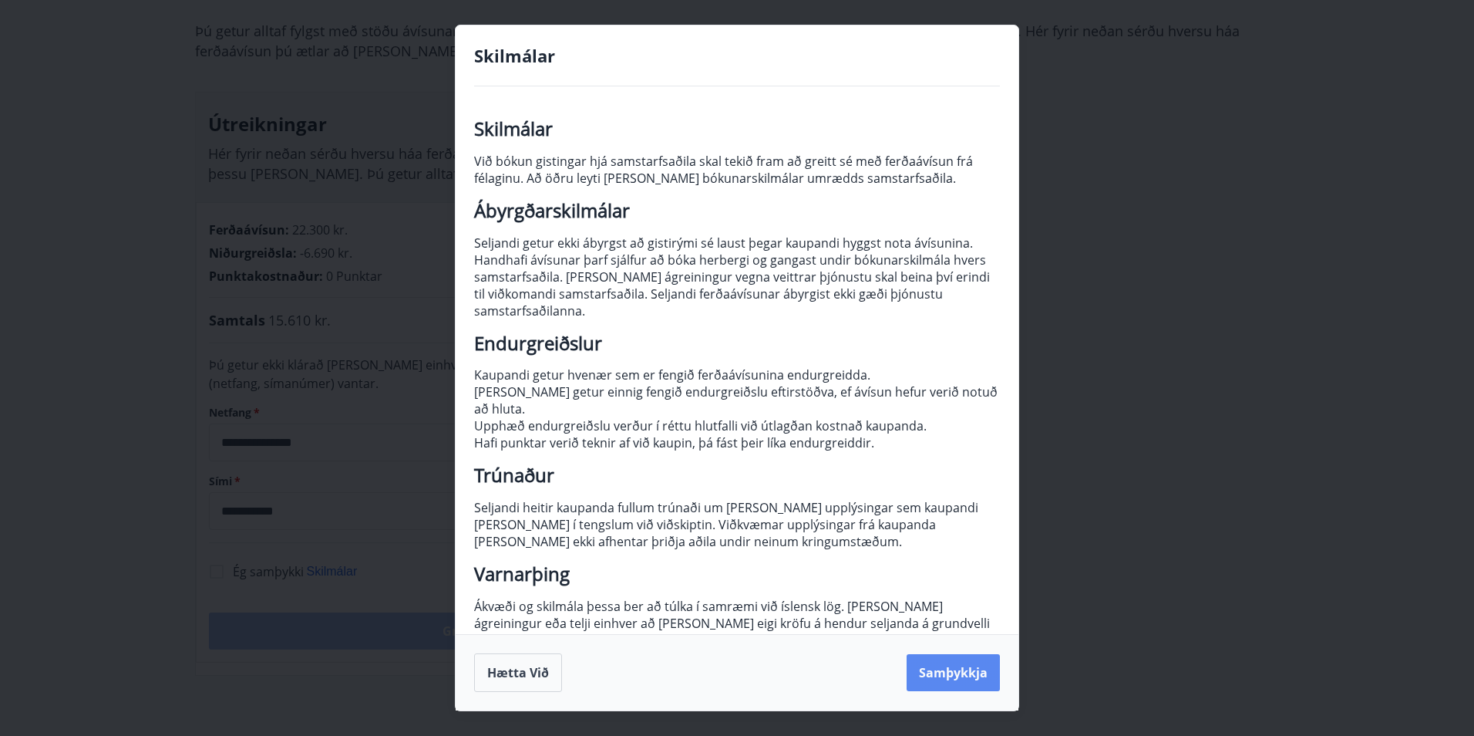
click at [942, 668] on button "Samþykkja" at bounding box center [953, 672] width 93 height 37
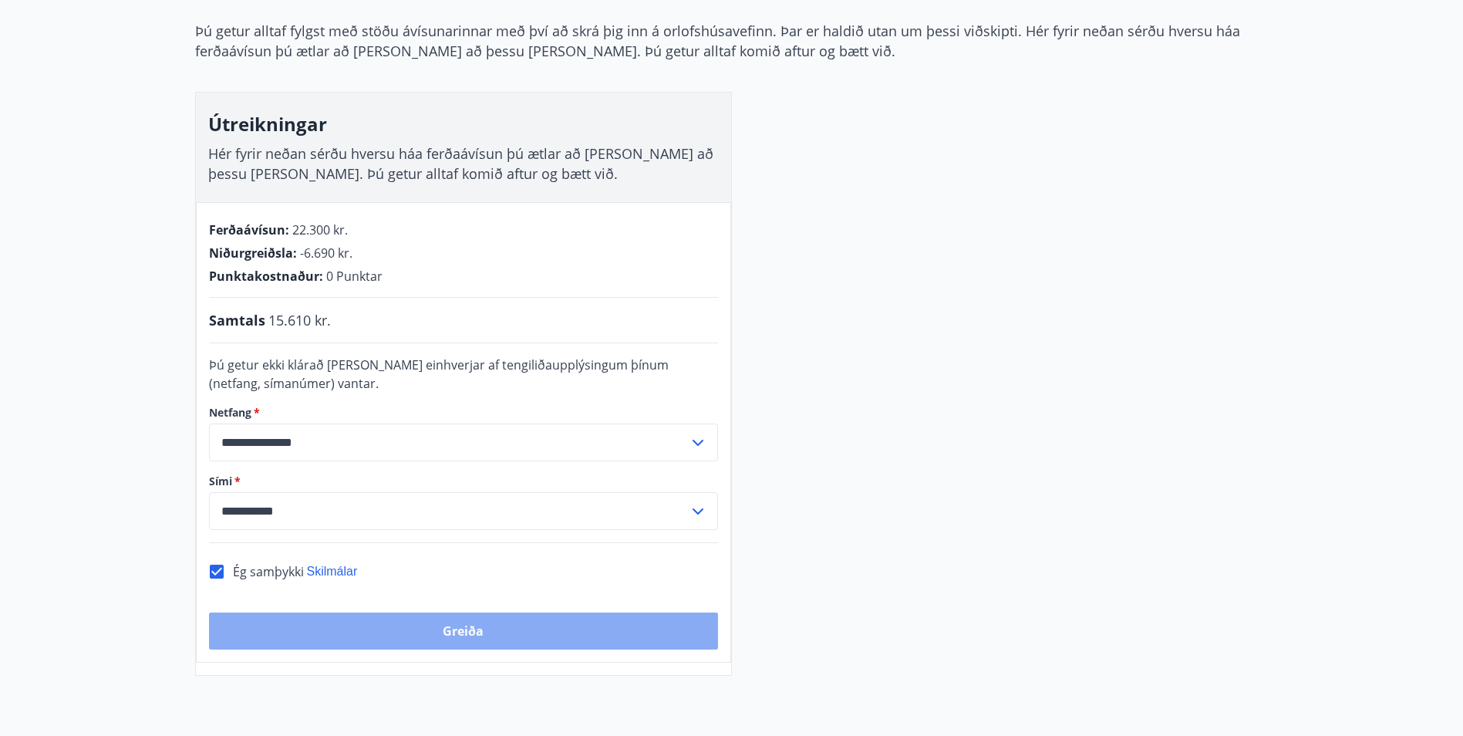
click at [508, 640] on button "Greiða" at bounding box center [463, 630] width 509 height 37
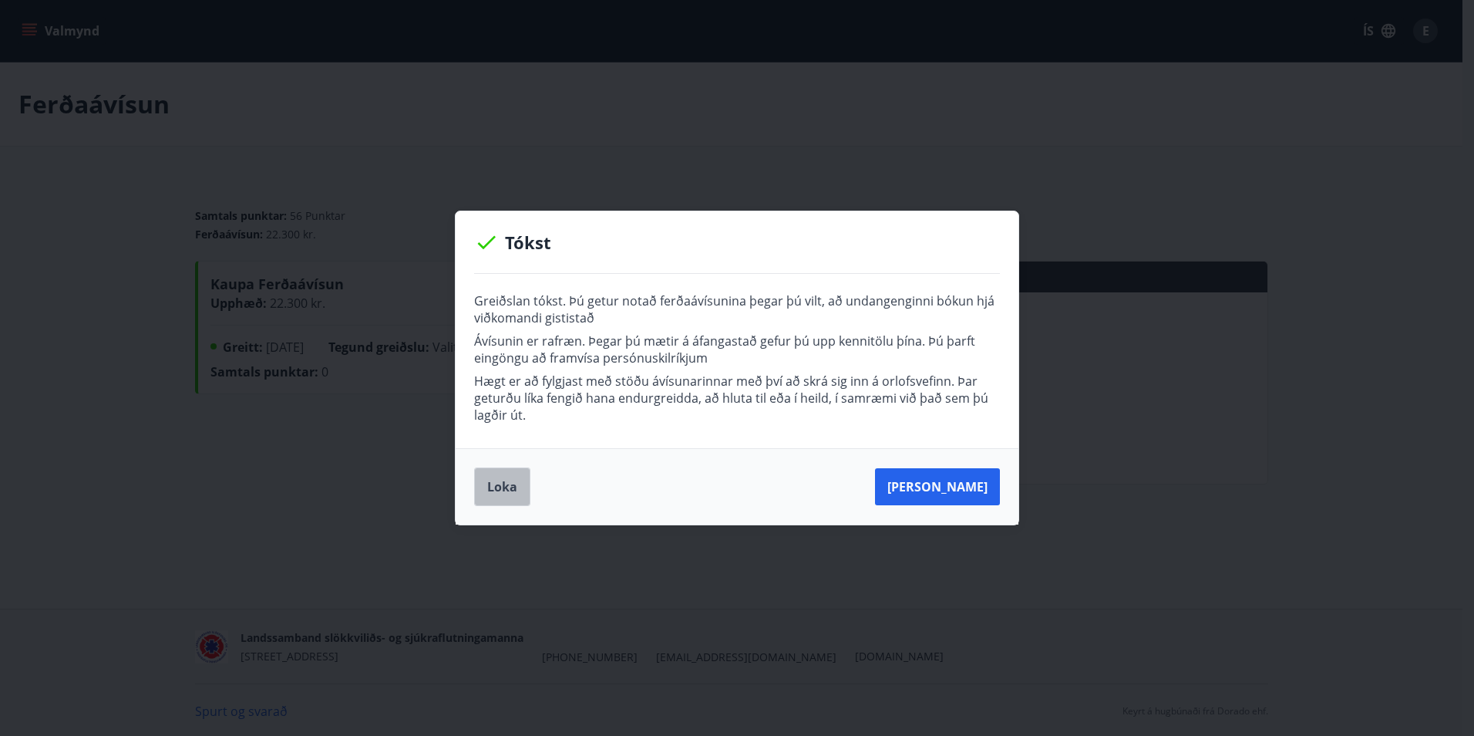
click at [493, 491] on button "Loka" at bounding box center [502, 486] width 56 height 39
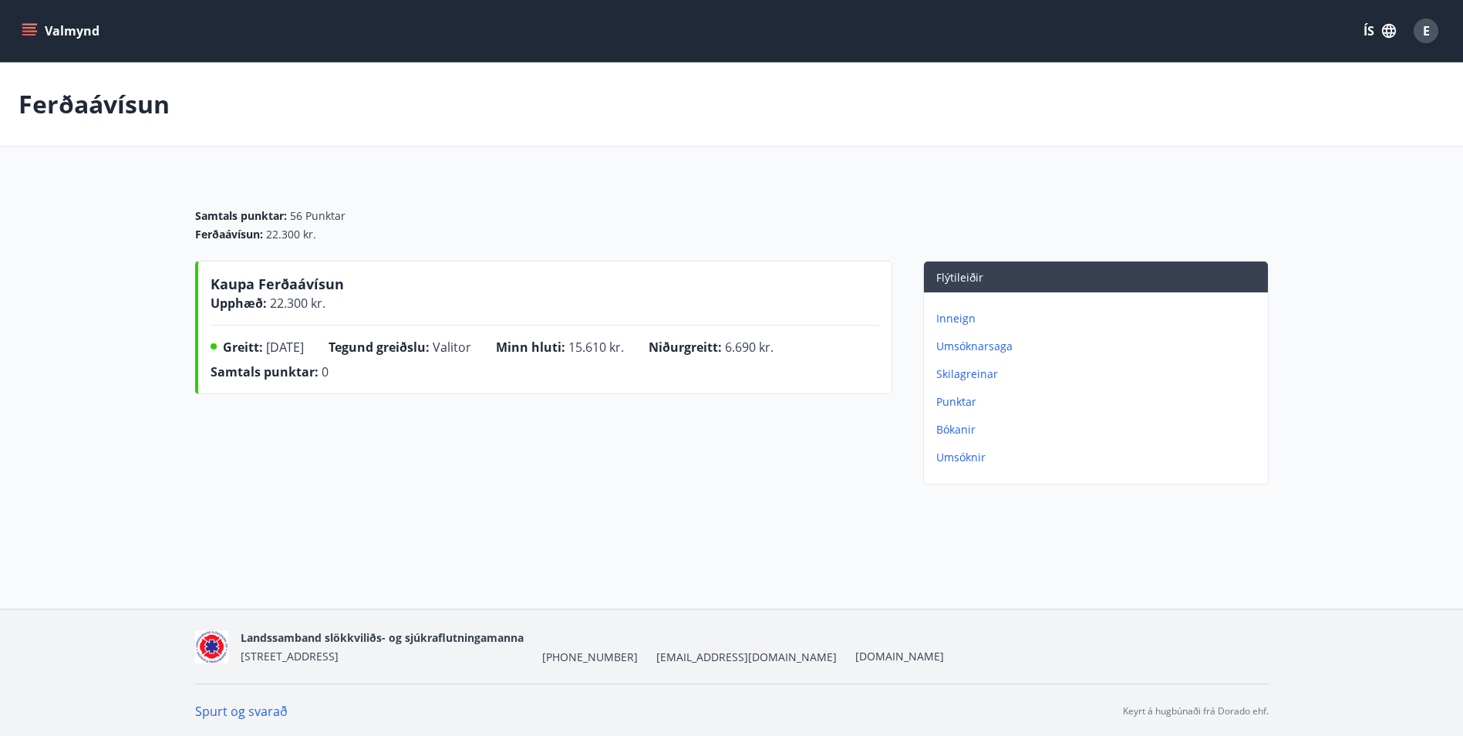
click at [959, 428] on p "Bókanir" at bounding box center [1098, 429] width 325 height 15
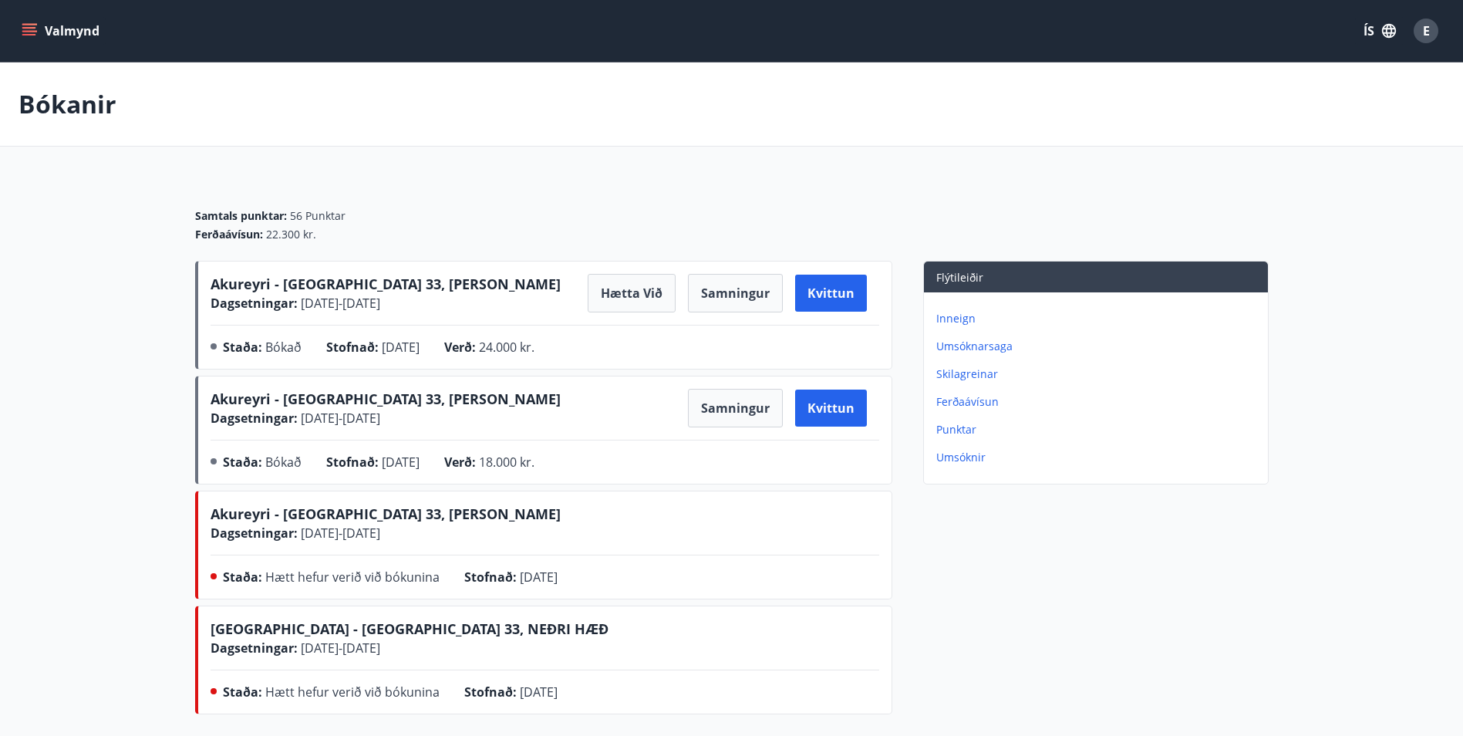
click at [964, 399] on p "Ferðaávísun" at bounding box center [1098, 401] width 325 height 15
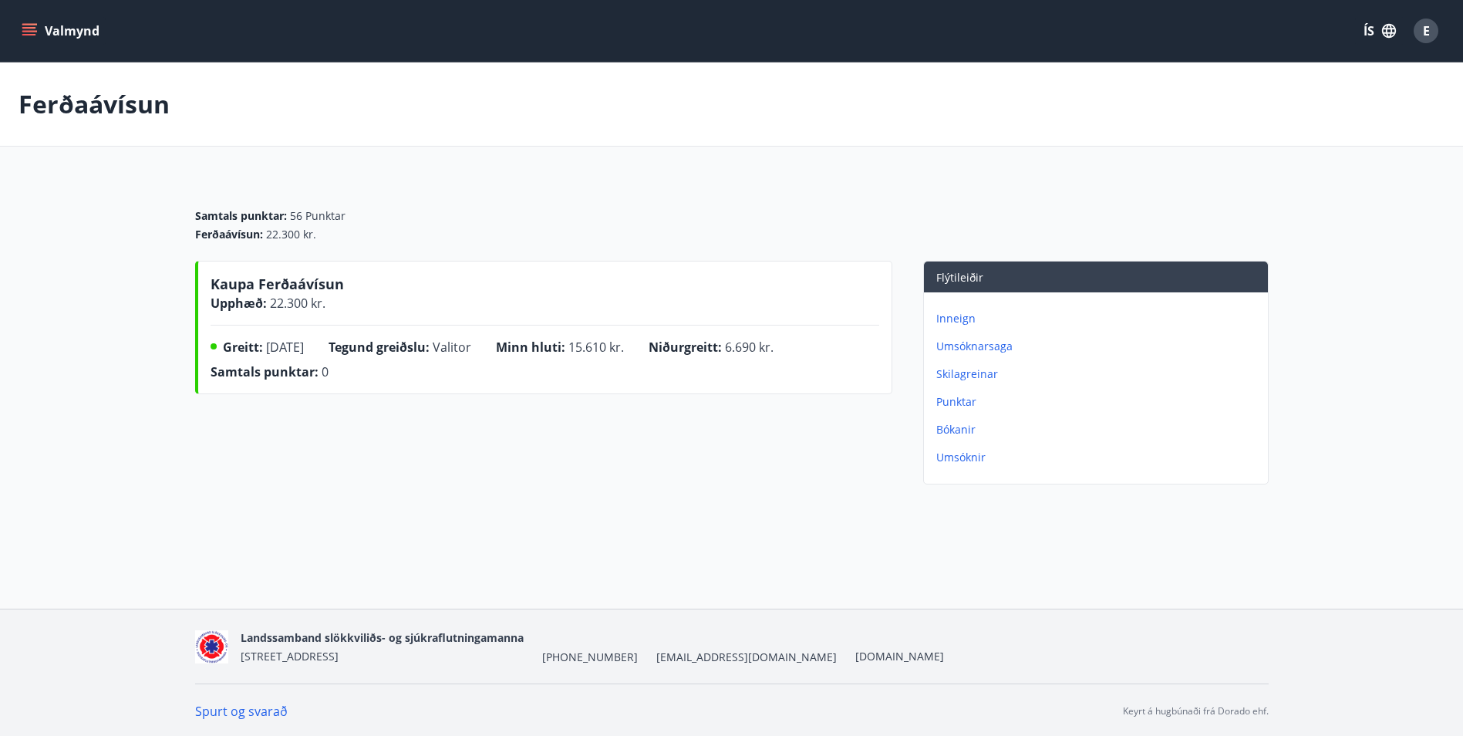
click at [965, 454] on p "Umsóknir" at bounding box center [1098, 457] width 325 height 15
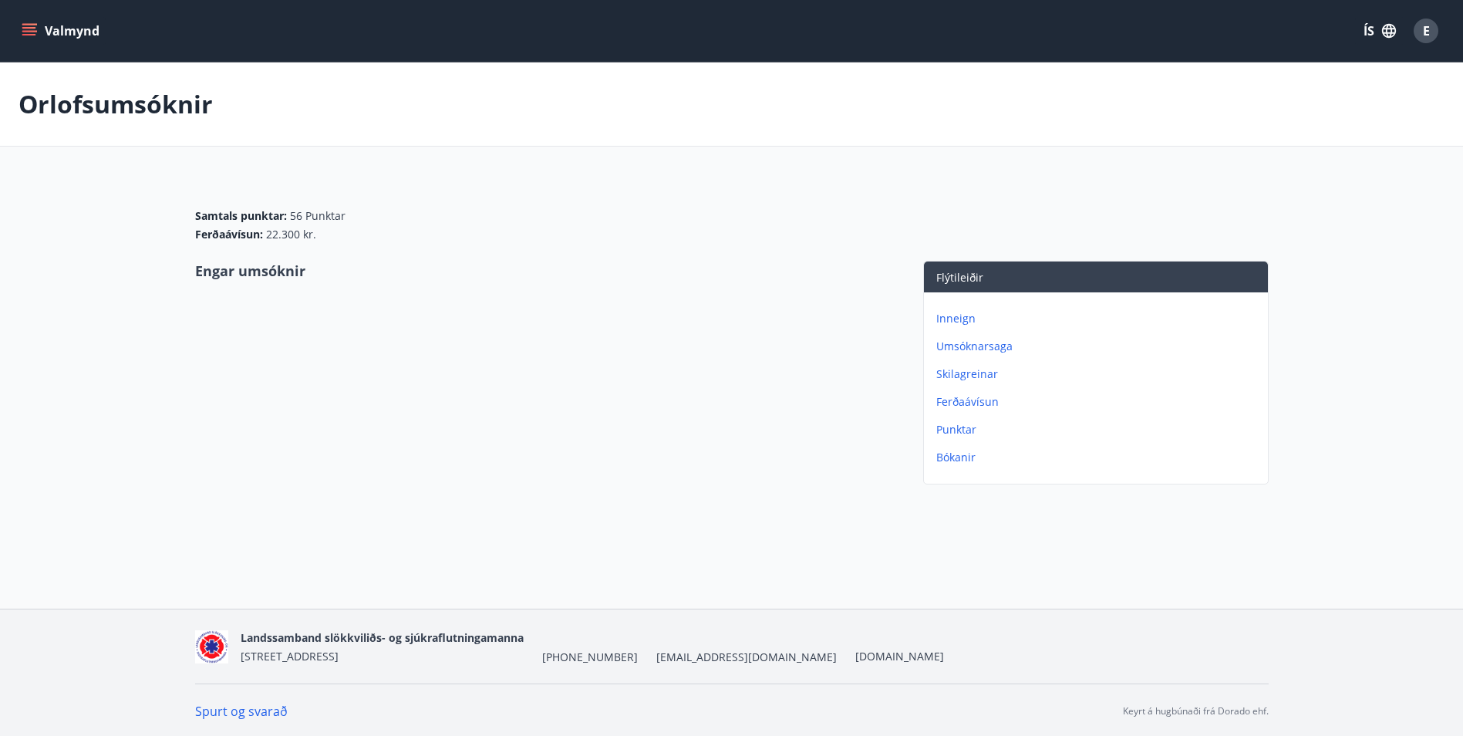
click at [962, 435] on p "Punktar" at bounding box center [1098, 429] width 325 height 15
click at [958, 401] on p "Ferðaávísun" at bounding box center [1098, 401] width 325 height 15
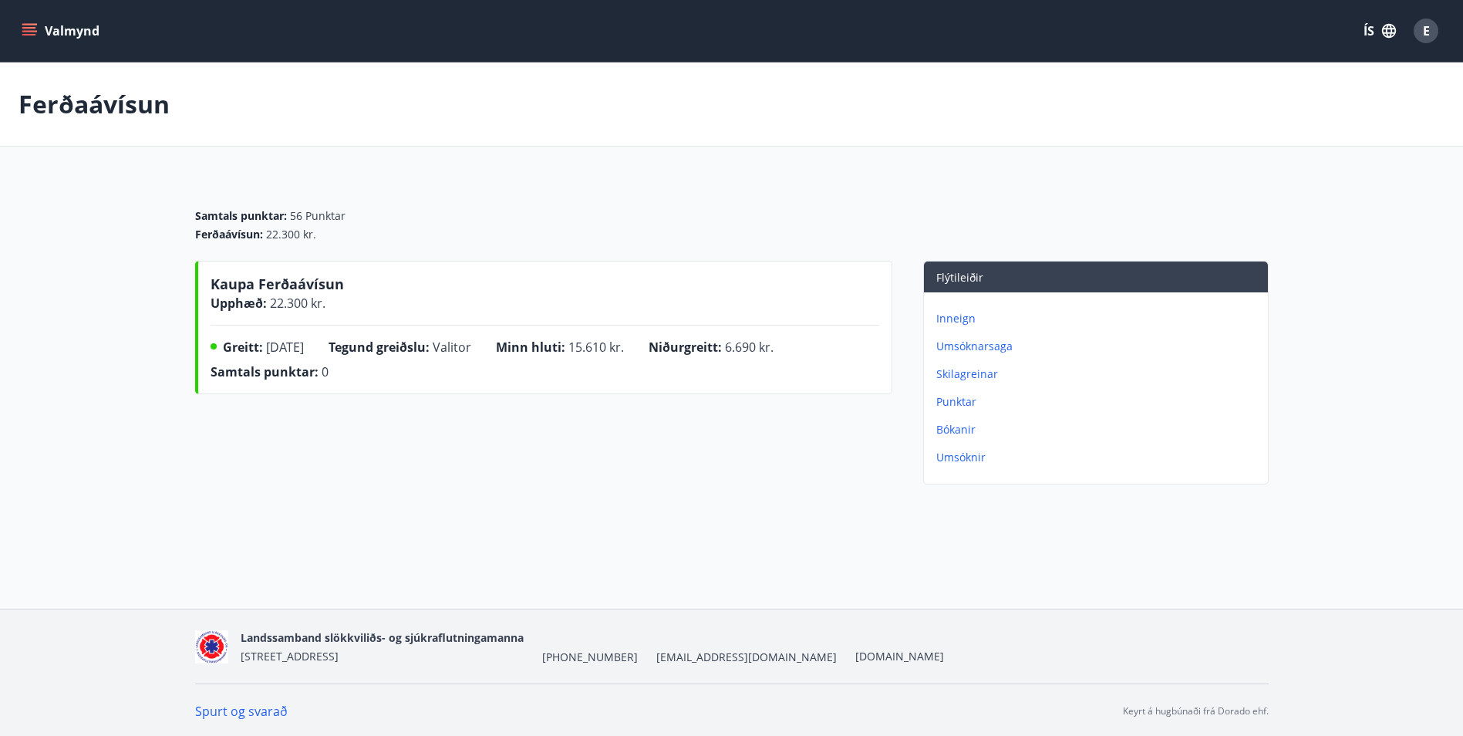
click at [948, 381] on p "Skilagreinar" at bounding box center [1098, 373] width 325 height 15
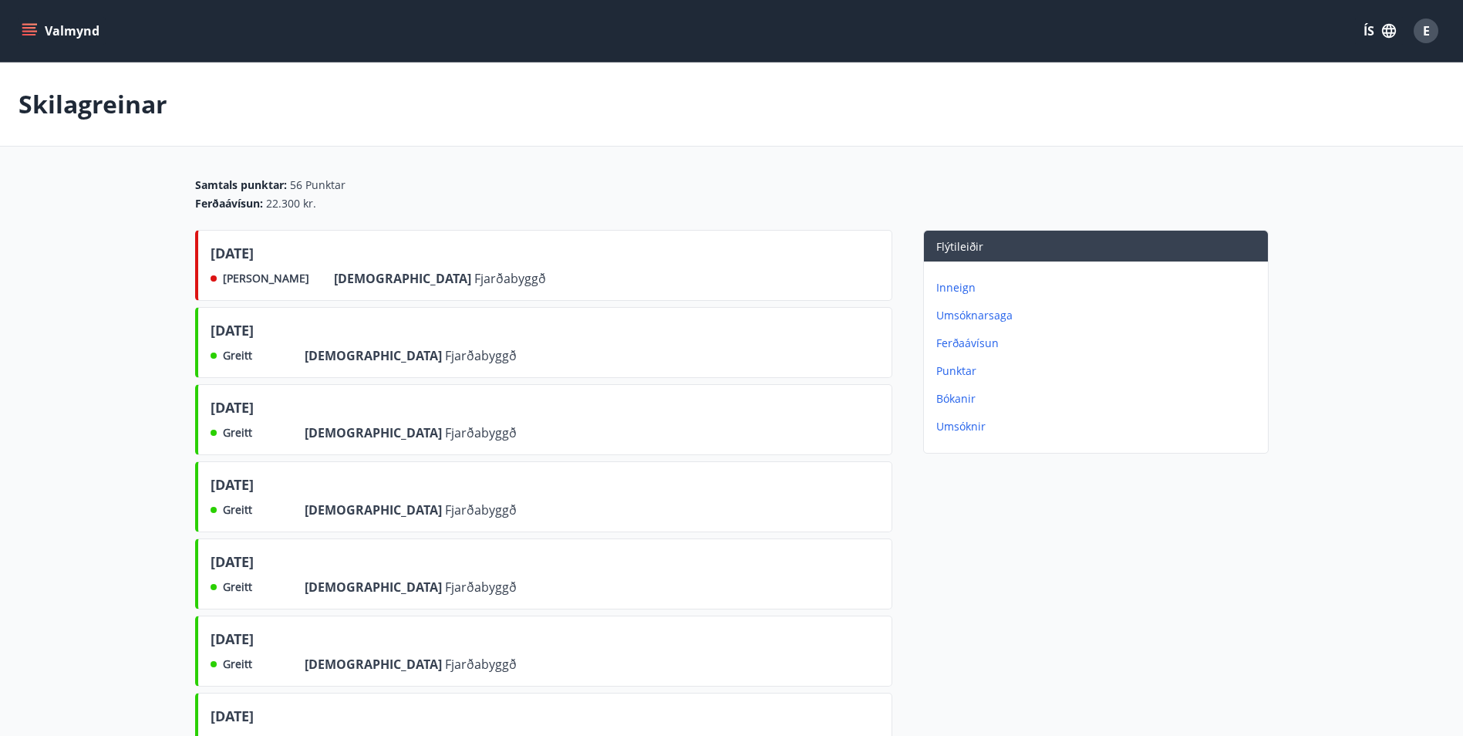
click at [962, 281] on p "Inneign" at bounding box center [1098, 287] width 325 height 15
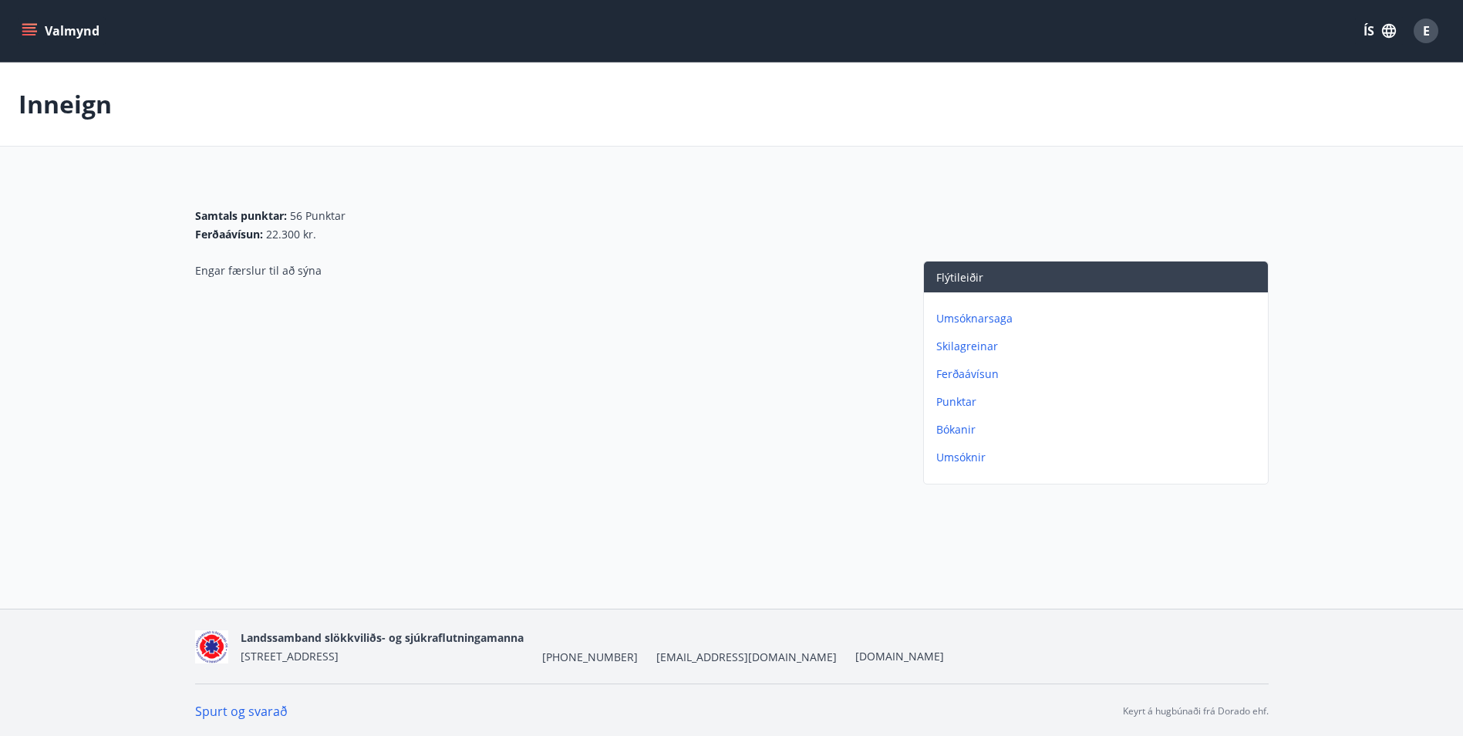
click at [955, 322] on p "Umsóknarsaga" at bounding box center [1098, 318] width 325 height 15
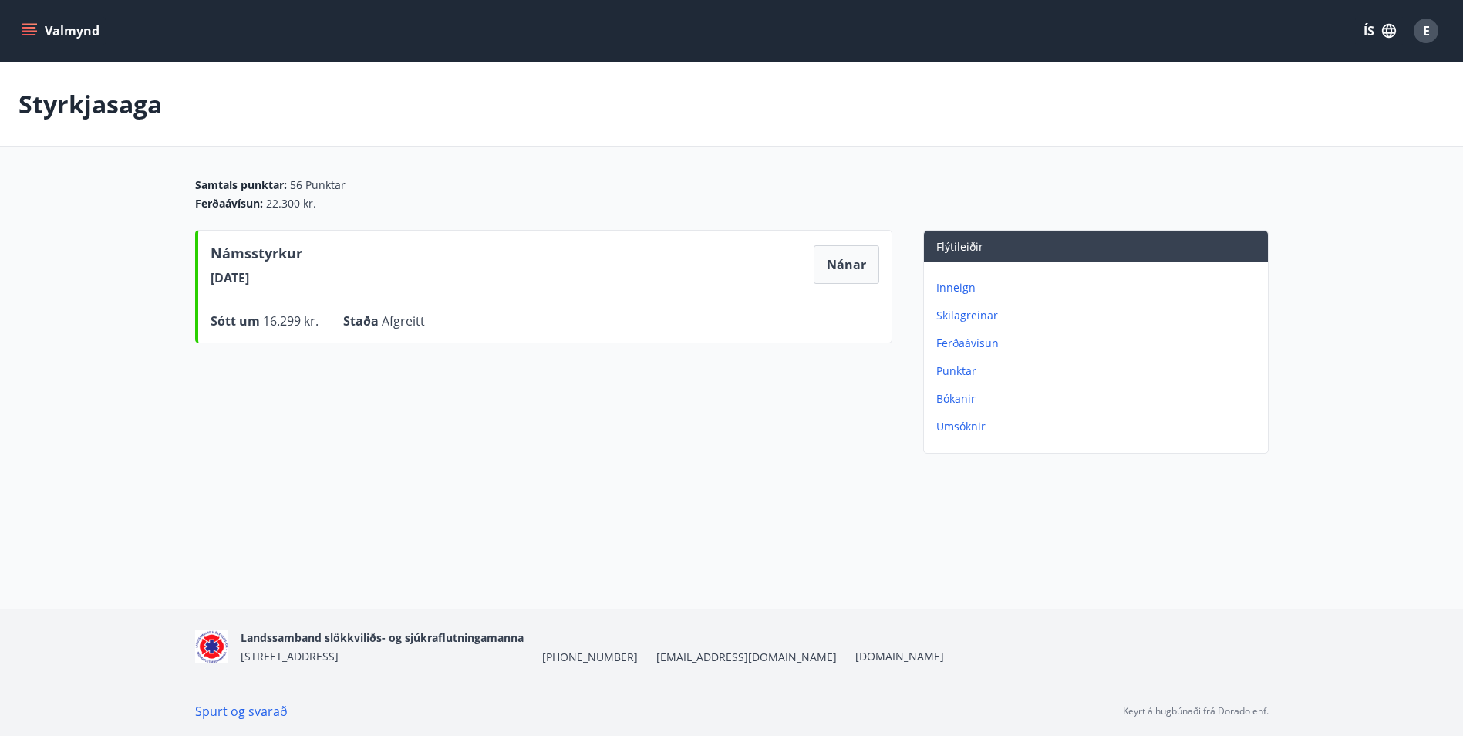
click at [957, 339] on p "Ferðaávísun" at bounding box center [1098, 342] width 325 height 15
